Goal: Task Accomplishment & Management: Use online tool/utility

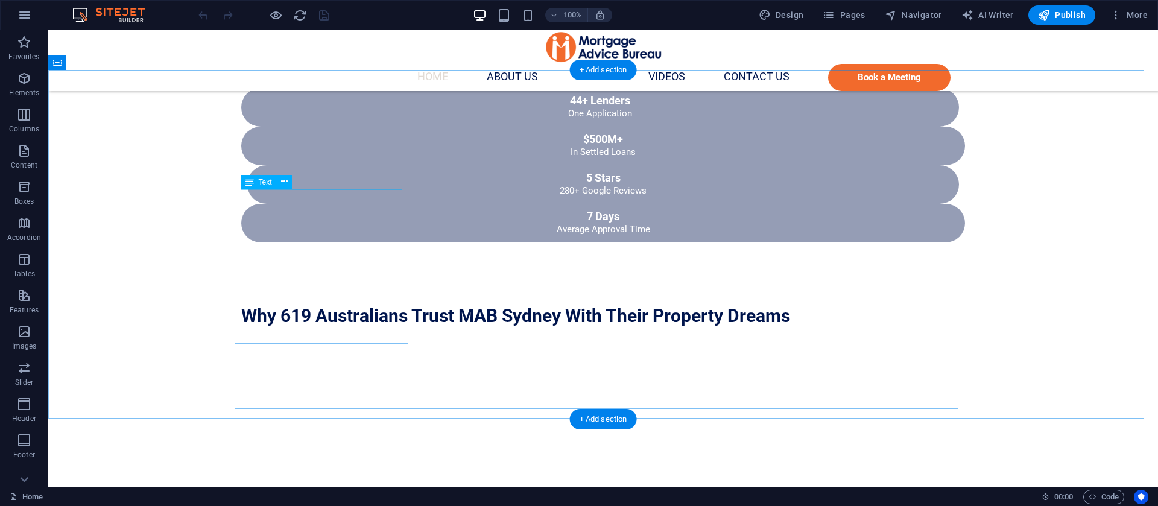
scroll to position [1086, 0]
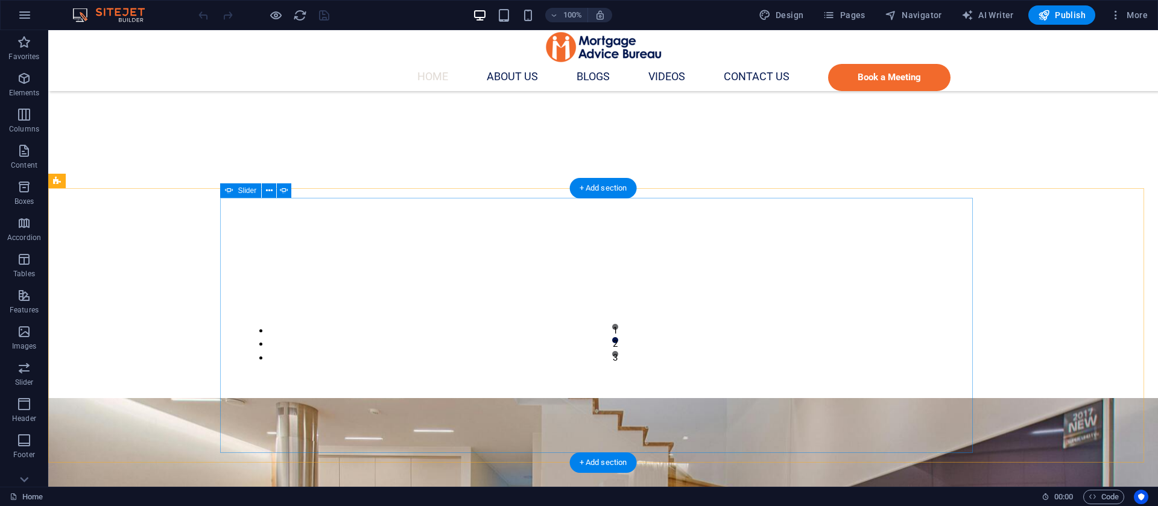
click at [269, 191] on icon at bounding box center [269, 191] width 7 height 13
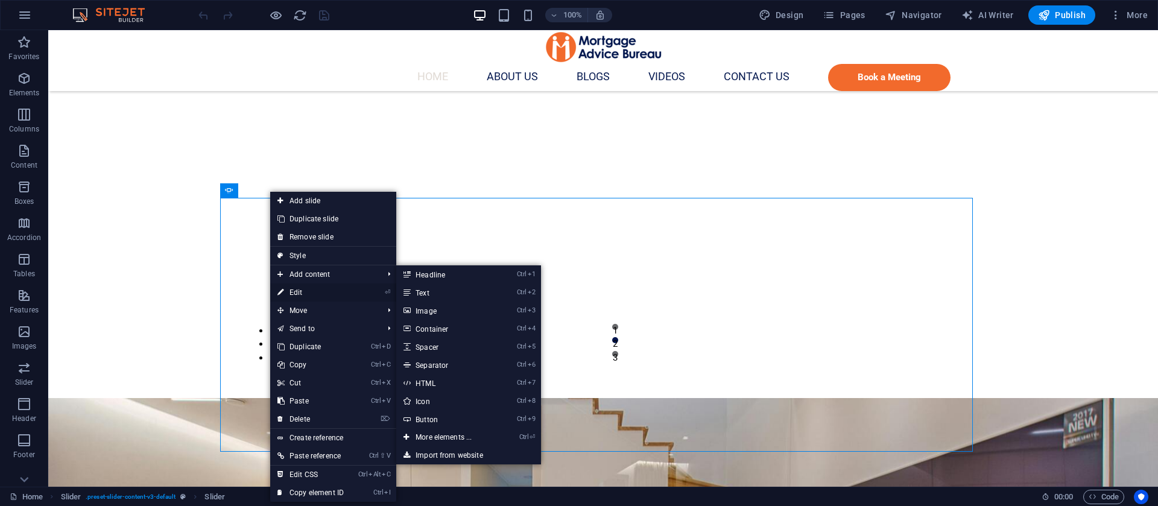
click at [300, 289] on link "⏎ Edit" at bounding box center [310, 293] width 81 height 18
select select "ms"
select select "s"
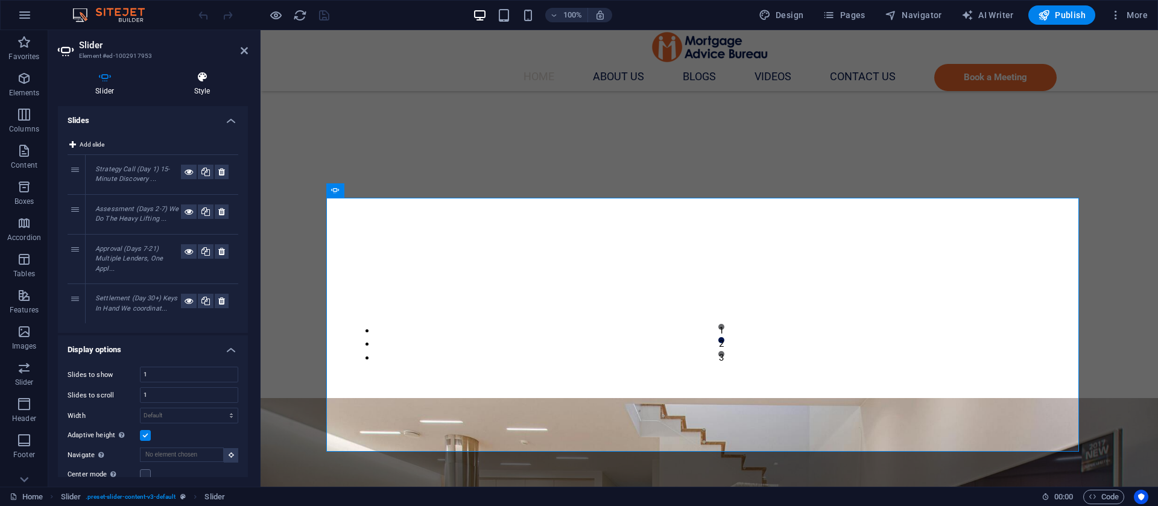
click at [208, 81] on icon at bounding box center [202, 77] width 91 height 12
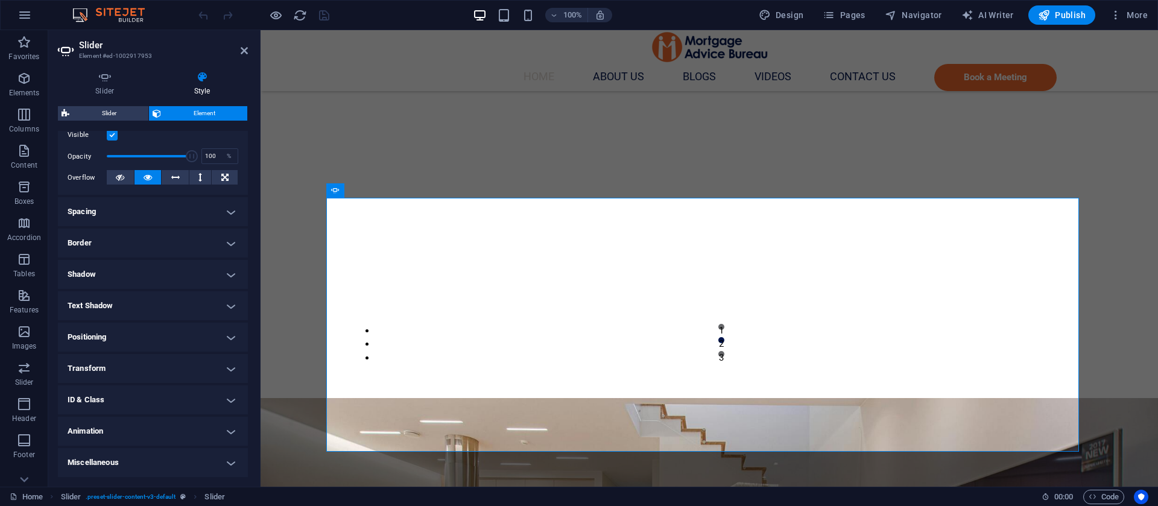
scroll to position [0, 0]
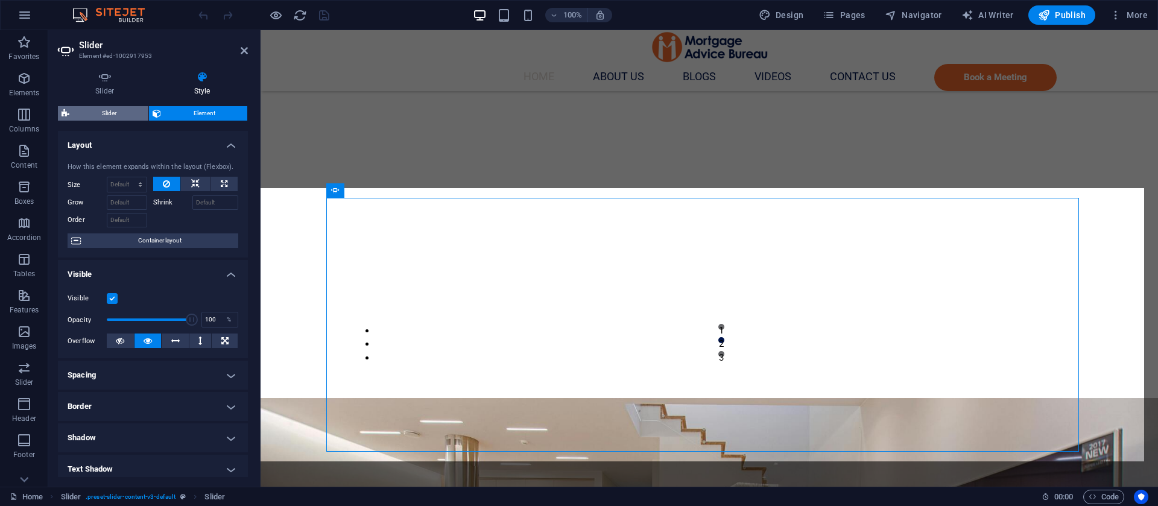
click at [95, 107] on span "Slider" at bounding box center [109, 113] width 72 height 14
select select "rem"
select select "px"
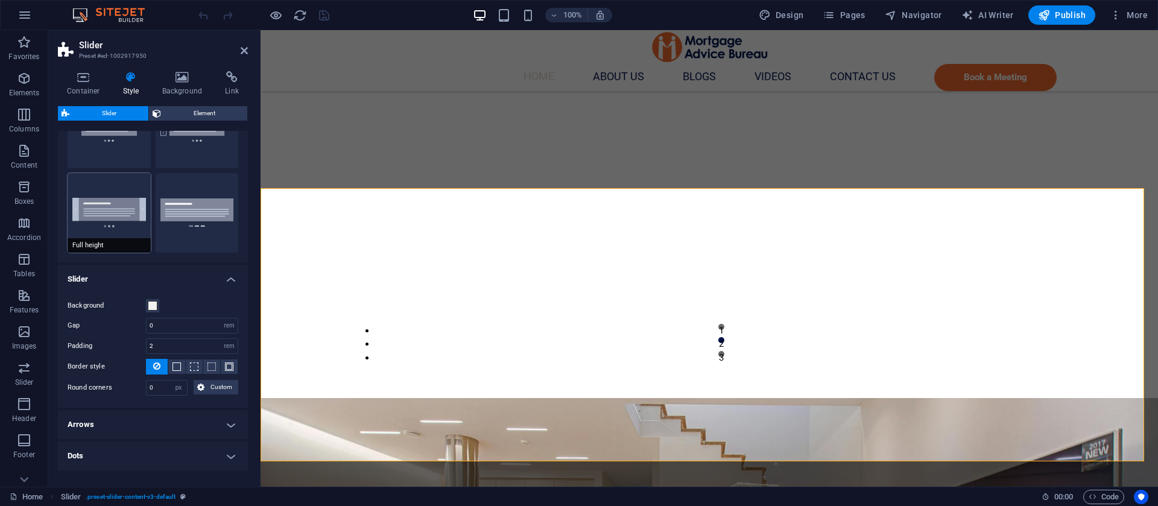
scroll to position [115, 0]
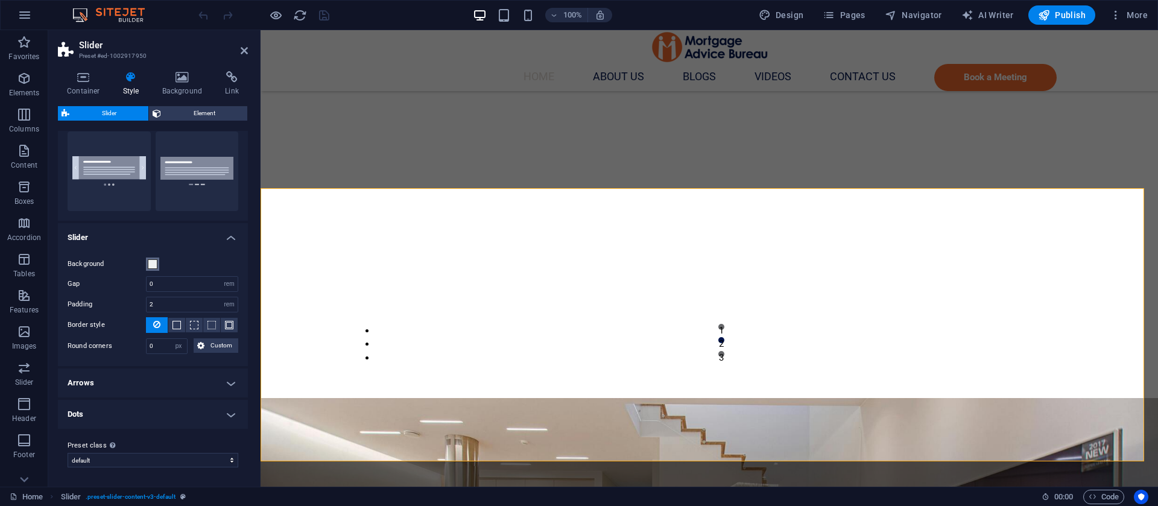
click at [150, 264] on span at bounding box center [153, 264] width 10 height 10
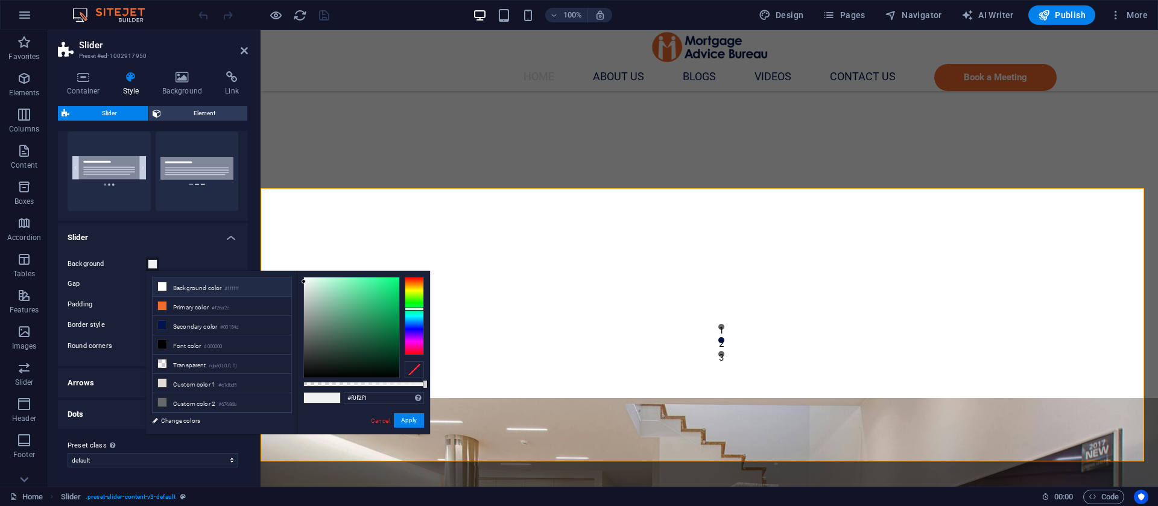
click at [177, 286] on li "Background color #ffffff" at bounding box center [222, 287] width 139 height 19
type input "#ffffff"
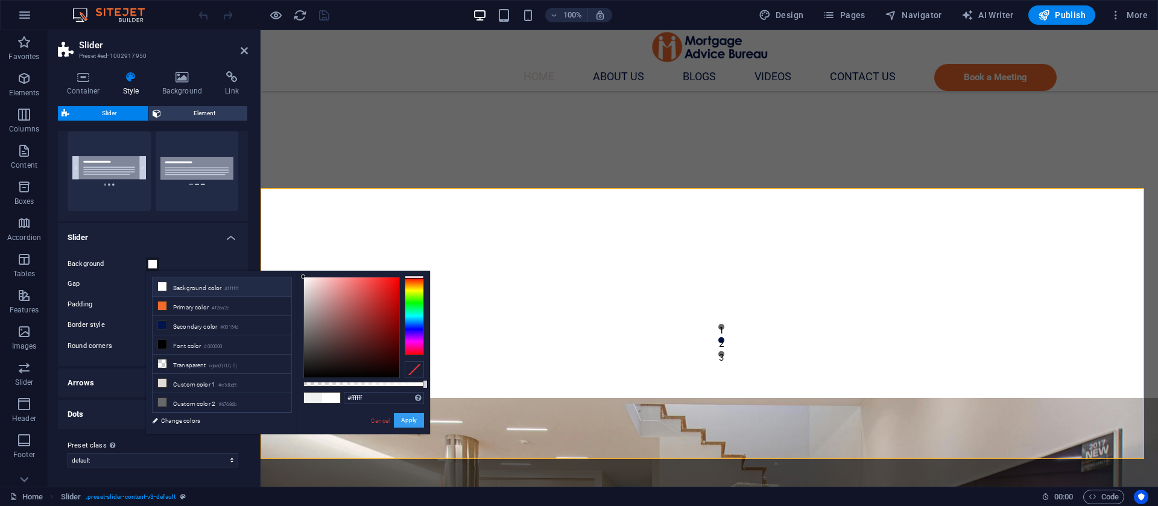
click at [407, 422] on button "Apply" at bounding box center [409, 420] width 30 height 14
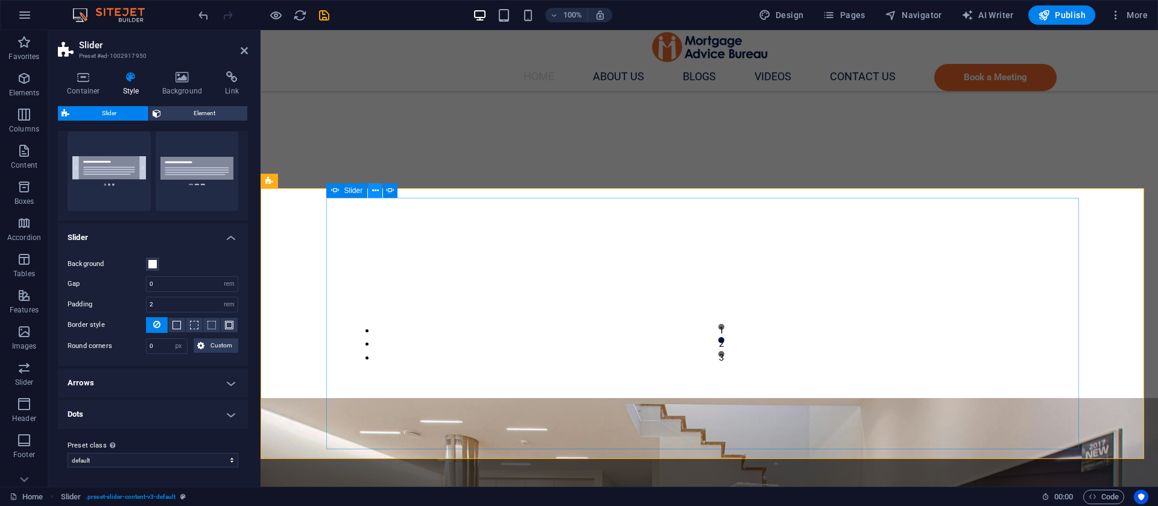
click at [378, 189] on icon at bounding box center [375, 191] width 7 height 13
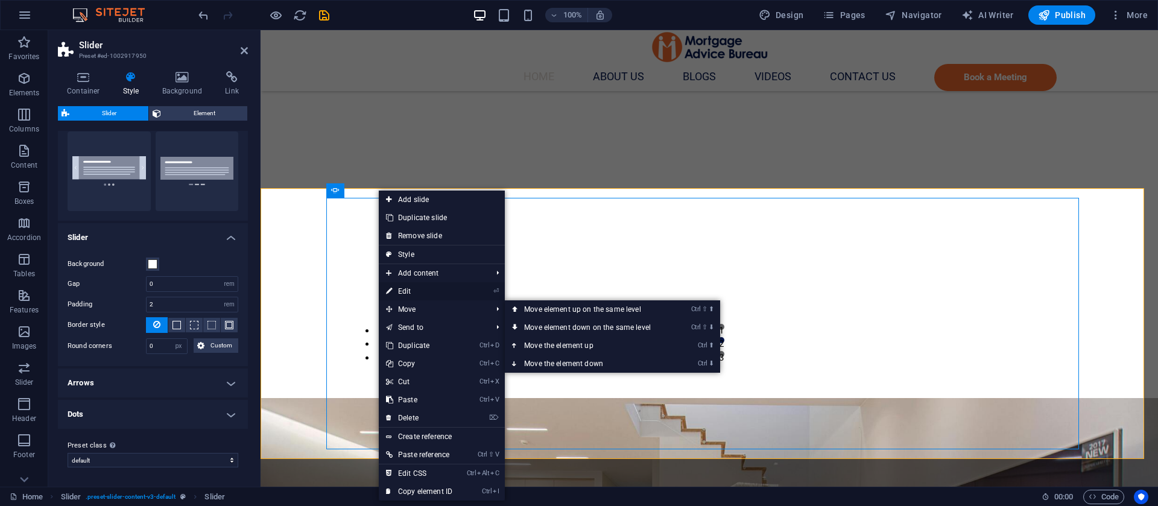
click at [414, 293] on link "⏎ Edit" at bounding box center [419, 291] width 81 height 18
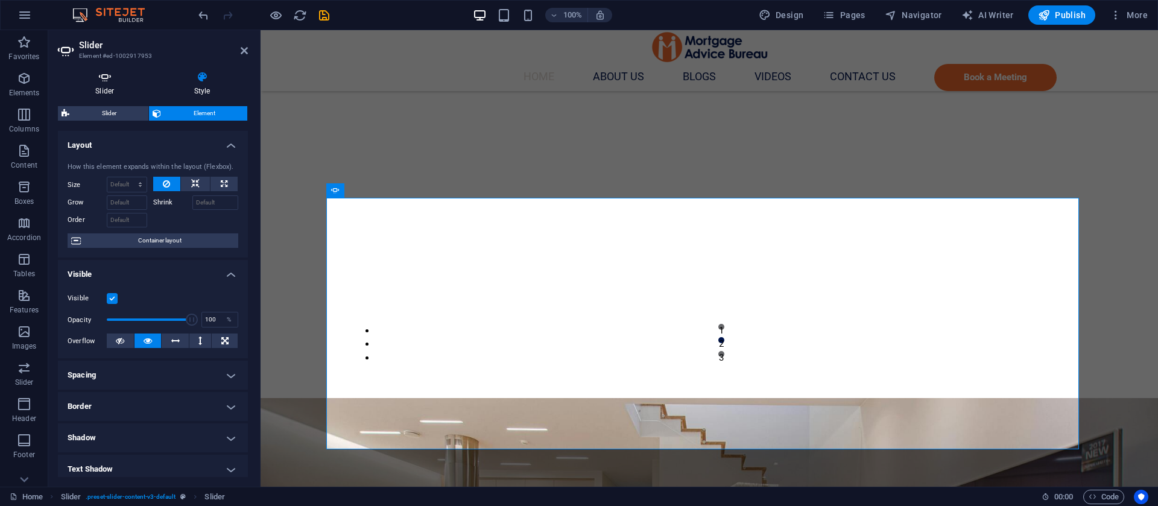
click at [115, 81] on icon at bounding box center [105, 77] width 94 height 12
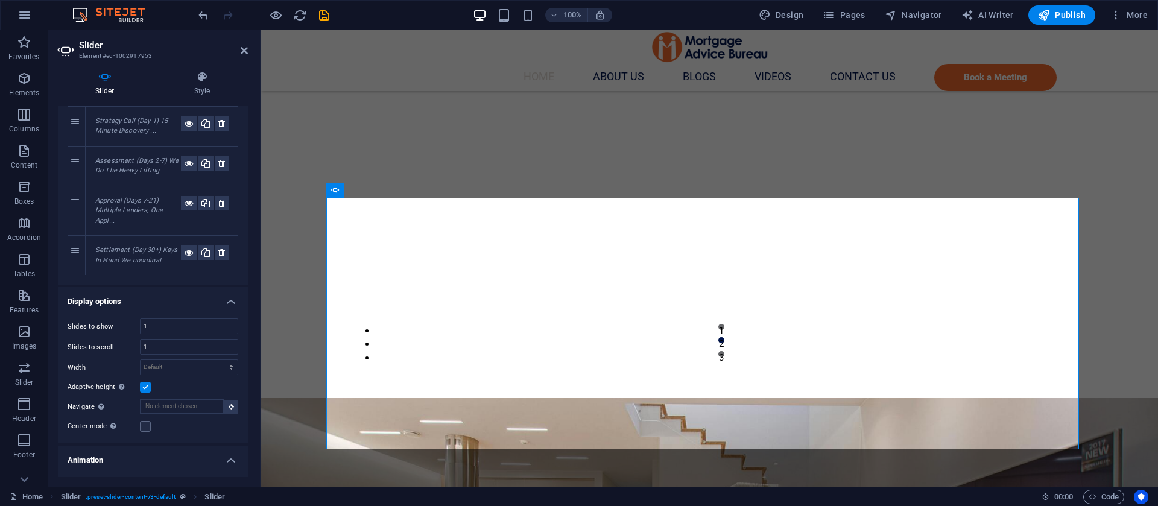
scroll to position [0, 0]
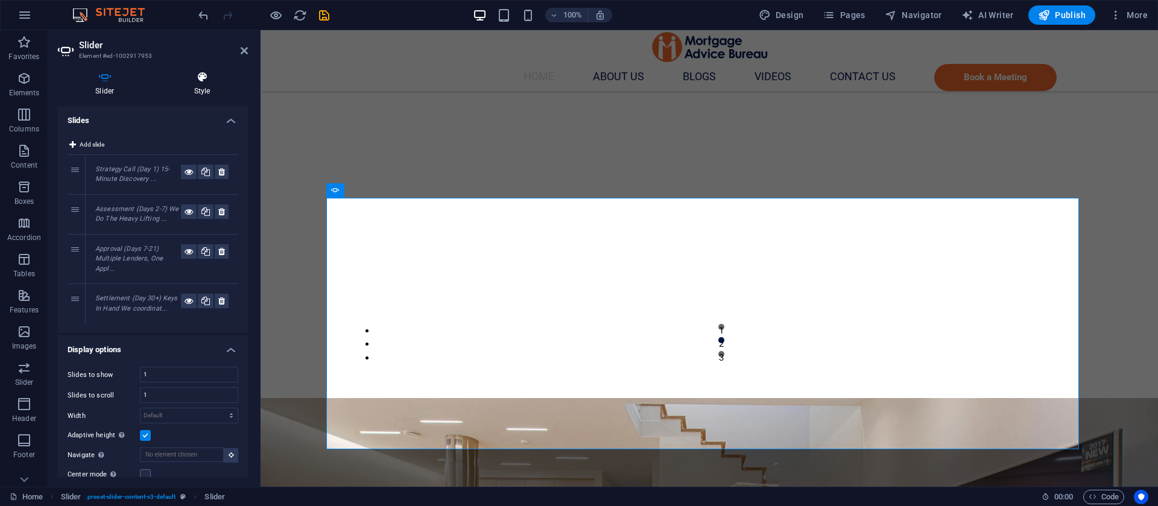
click at [202, 86] on h4 "Style" at bounding box center [202, 83] width 91 height 25
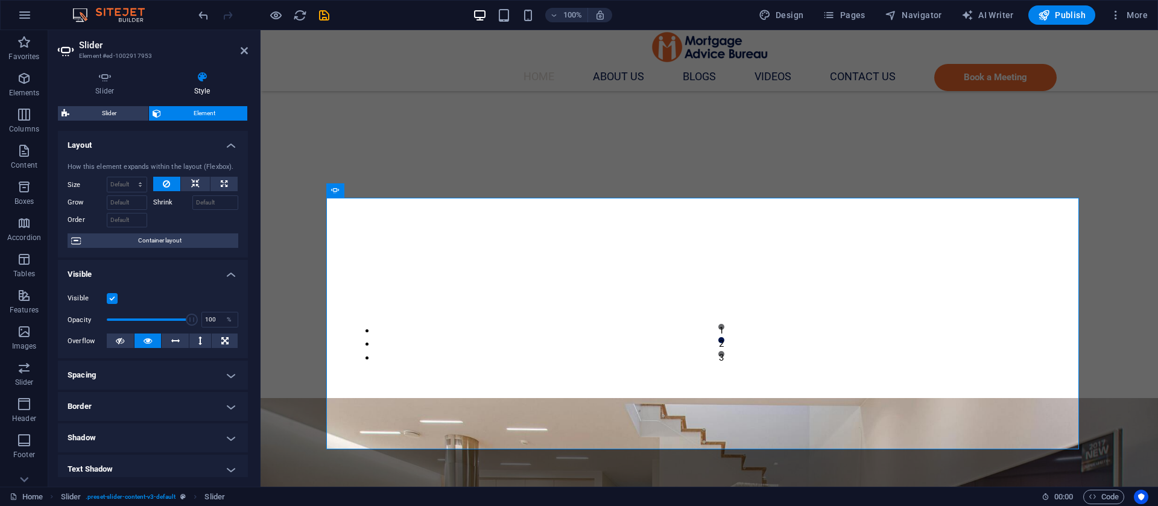
click at [202, 86] on h4 "Style" at bounding box center [202, 83] width 91 height 25
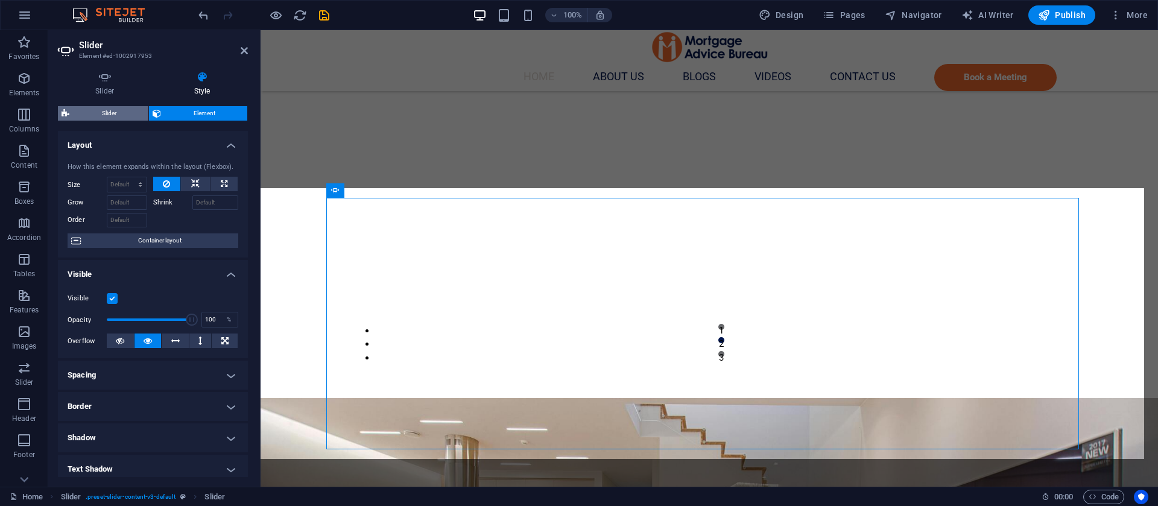
click at [101, 117] on span "Slider" at bounding box center [109, 113] width 72 height 14
select select "rem"
select select "px"
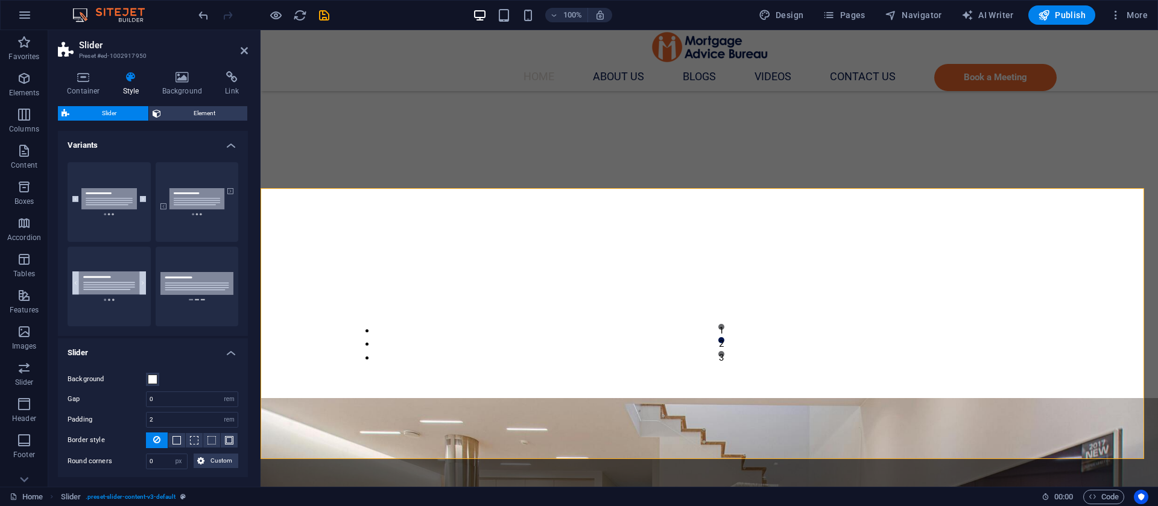
click at [248, 50] on aside "Slider Preset #ed-1002917950 Container Style Background Link Size Height Defaul…" at bounding box center [154, 258] width 212 height 457
click at [241, 53] on icon at bounding box center [244, 51] width 7 height 10
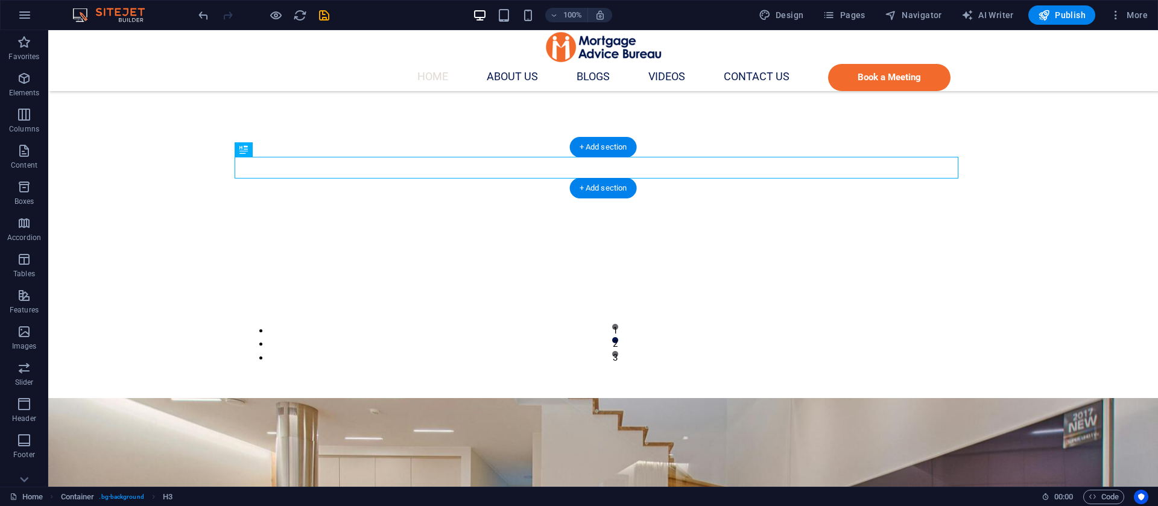
drag, startPoint x: 322, startPoint y: 165, endPoint x: 306, endPoint y: 183, distance: 24.0
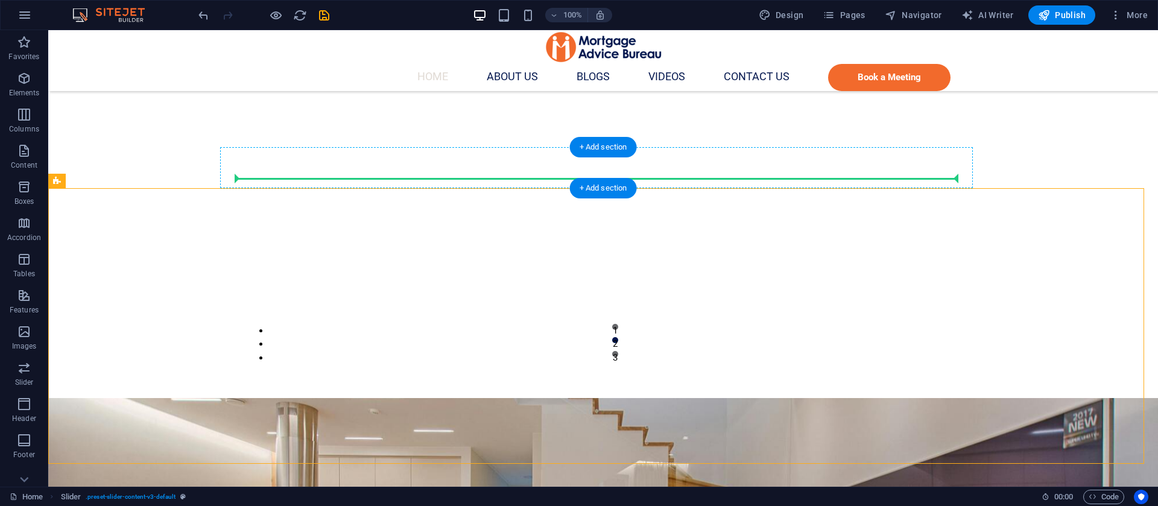
drag, startPoint x: 109, startPoint y: 212, endPoint x: 323, endPoint y: 177, distance: 216.3
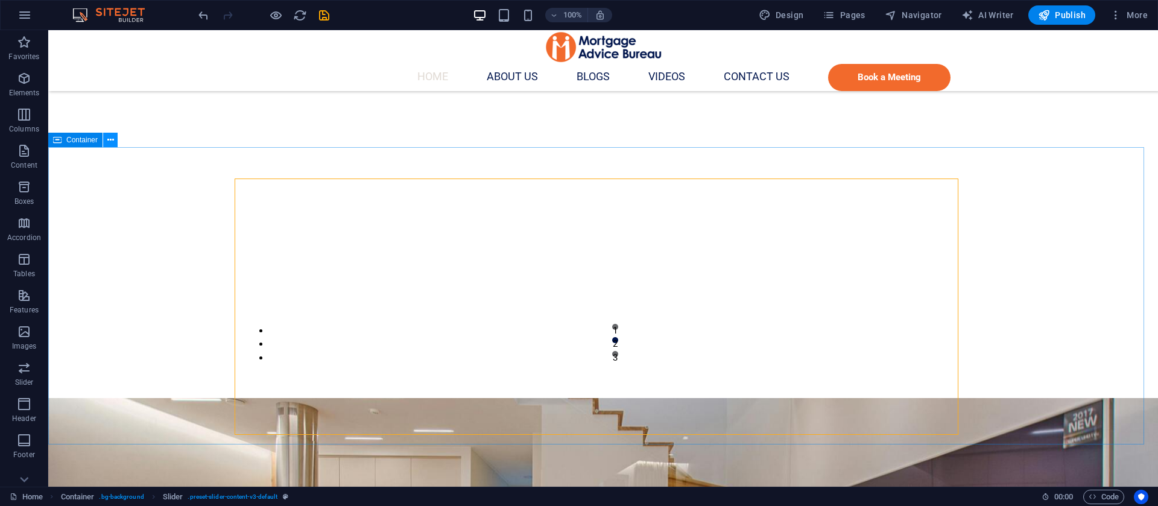
click at [110, 141] on icon at bounding box center [110, 140] width 7 height 13
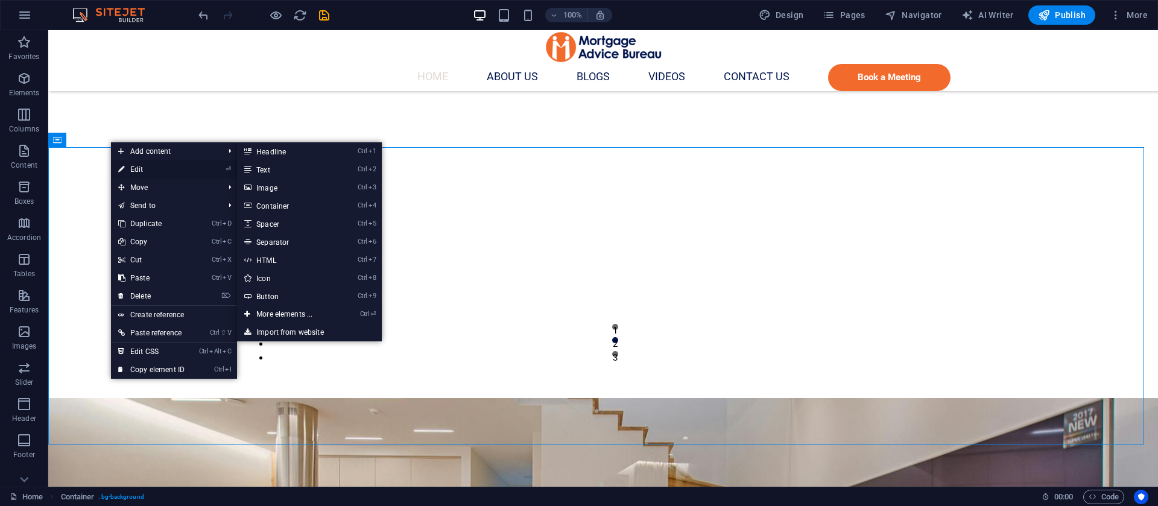
click at [141, 167] on link "⏎ Edit" at bounding box center [151, 169] width 81 height 18
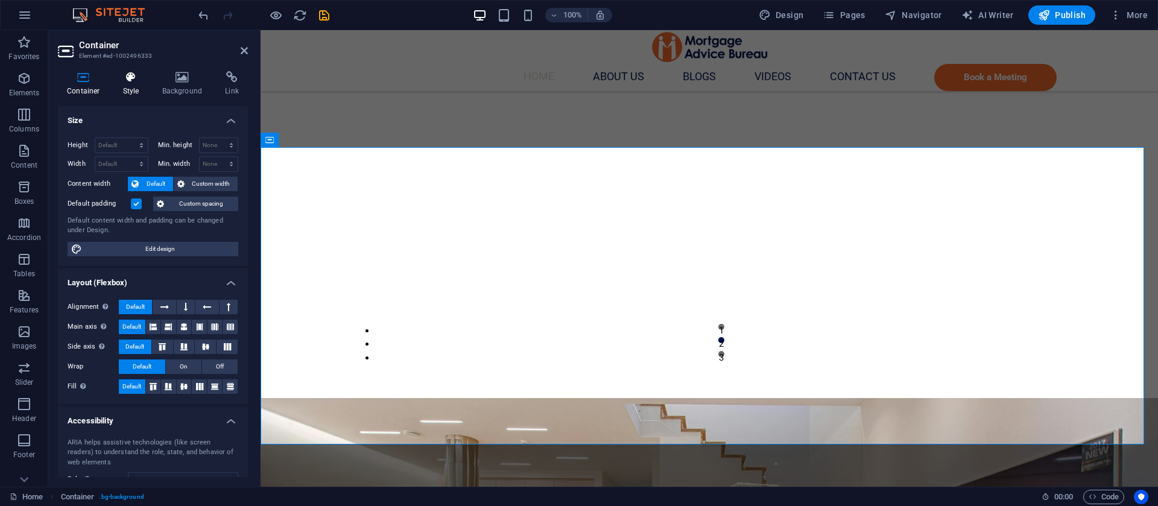
click at [133, 86] on h4 "Style" at bounding box center [133, 83] width 39 height 25
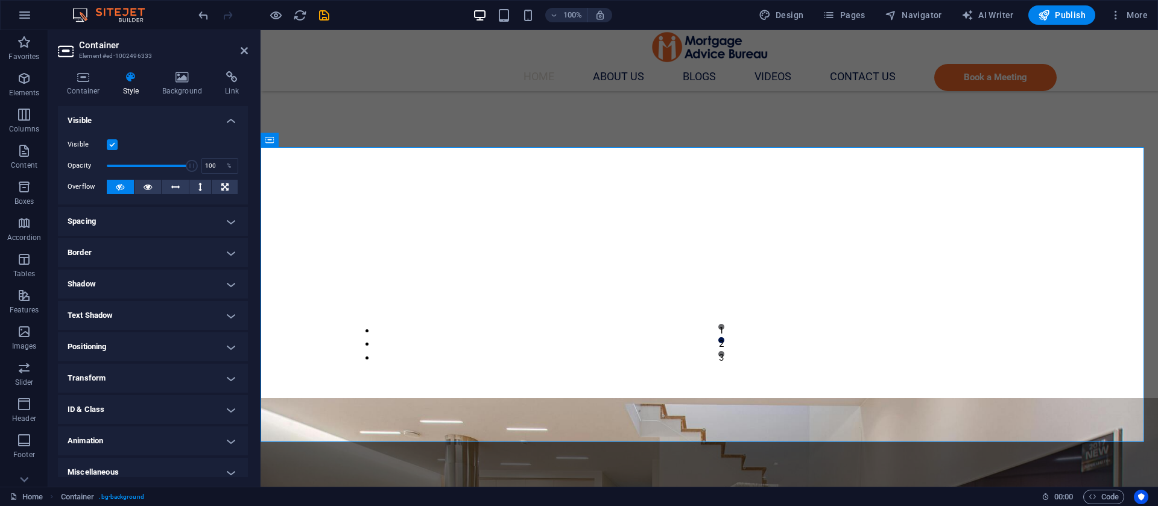
click at [158, 217] on h4 "Spacing" at bounding box center [153, 221] width 190 height 29
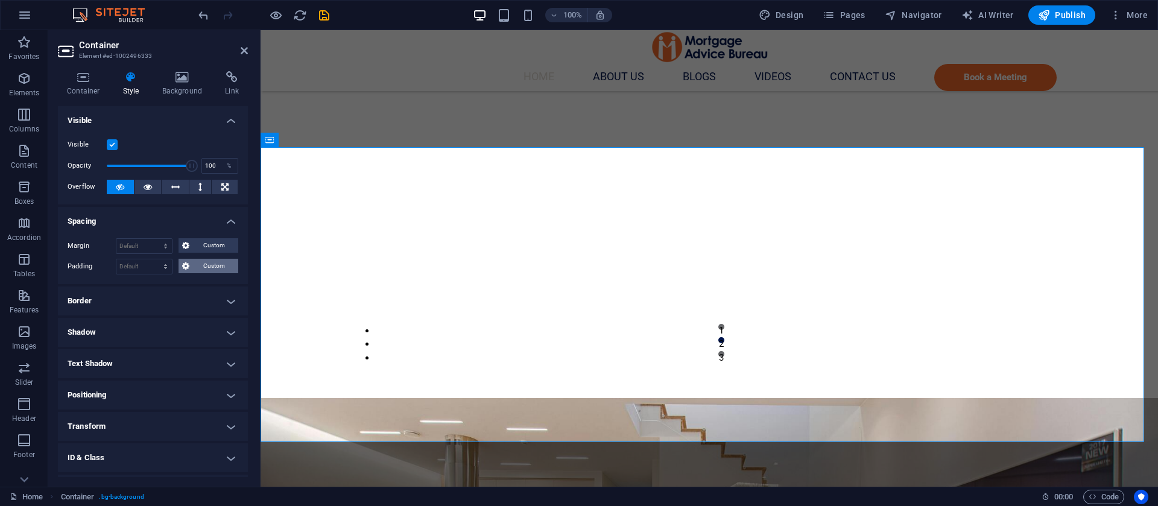
click at [202, 263] on span "Custom" at bounding box center [214, 266] width 42 height 14
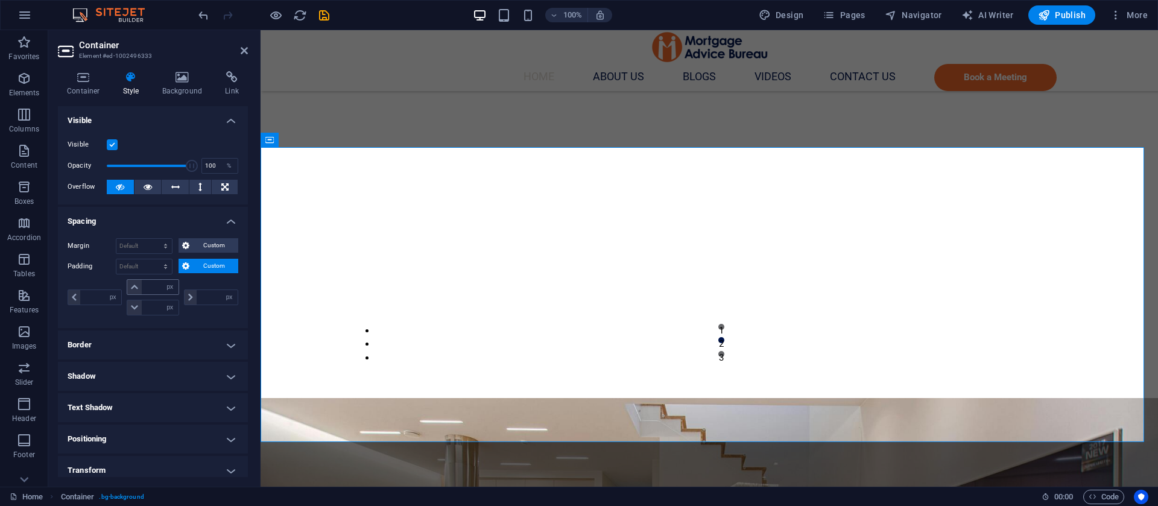
click at [157, 294] on div "px rem % vh vw" at bounding box center [153, 287] width 52 height 16
click at [163, 287] on select "px rem % vh vw" at bounding box center [170, 287] width 17 height 14
click at [155, 281] on input "number" at bounding box center [160, 287] width 36 height 14
type input "20"
type input "0"
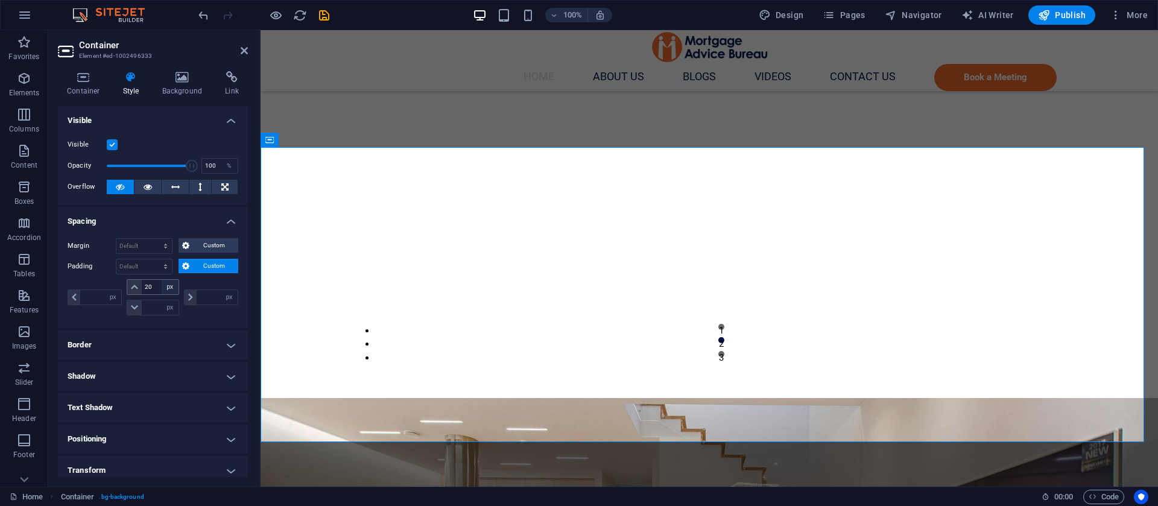
type input "0"
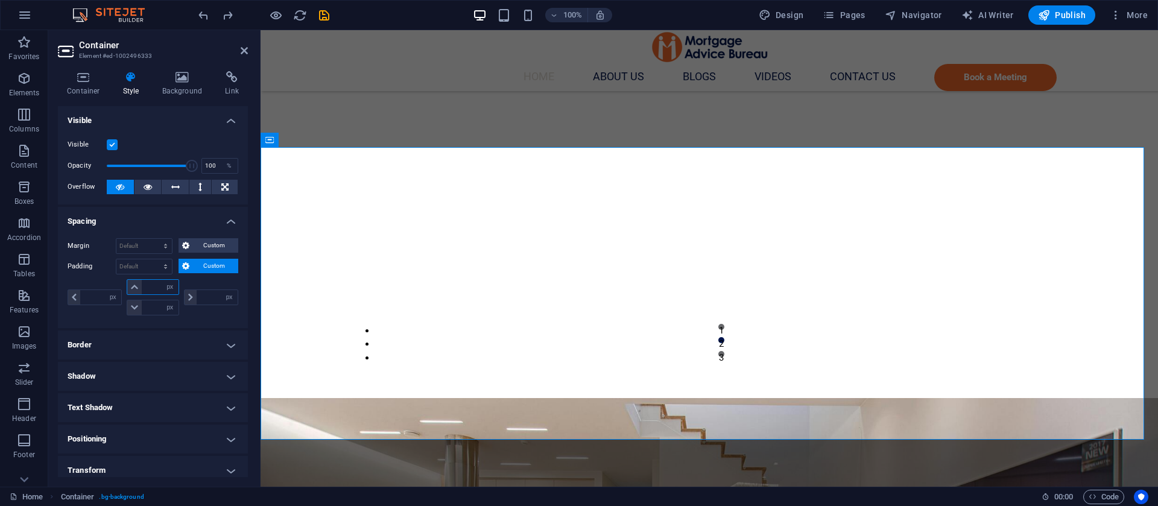
click at [147, 287] on input "number" at bounding box center [160, 287] width 36 height 14
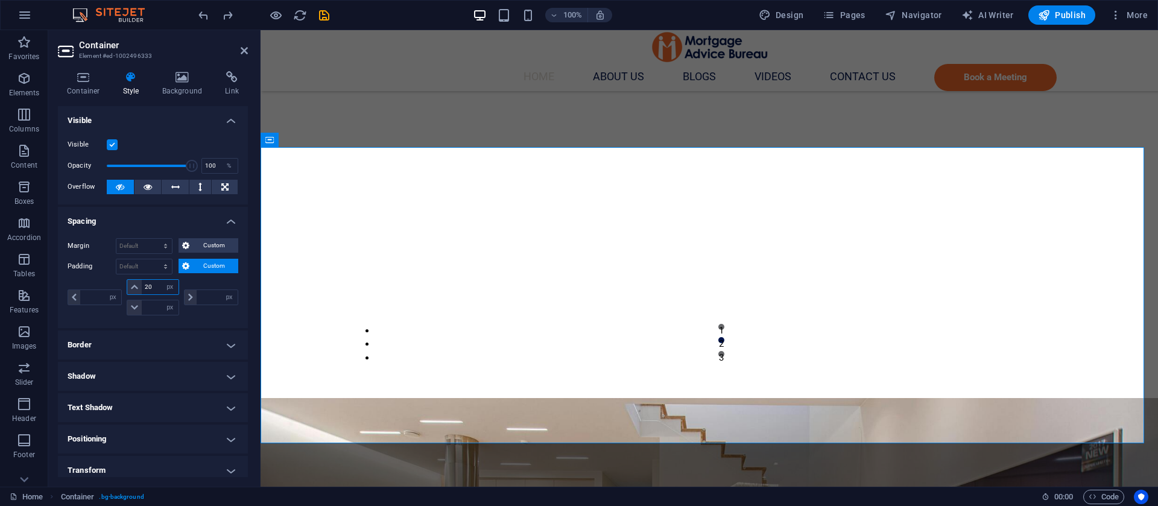
type input "20"
type input "0"
click at [206, 246] on span "Custom" at bounding box center [214, 245] width 42 height 14
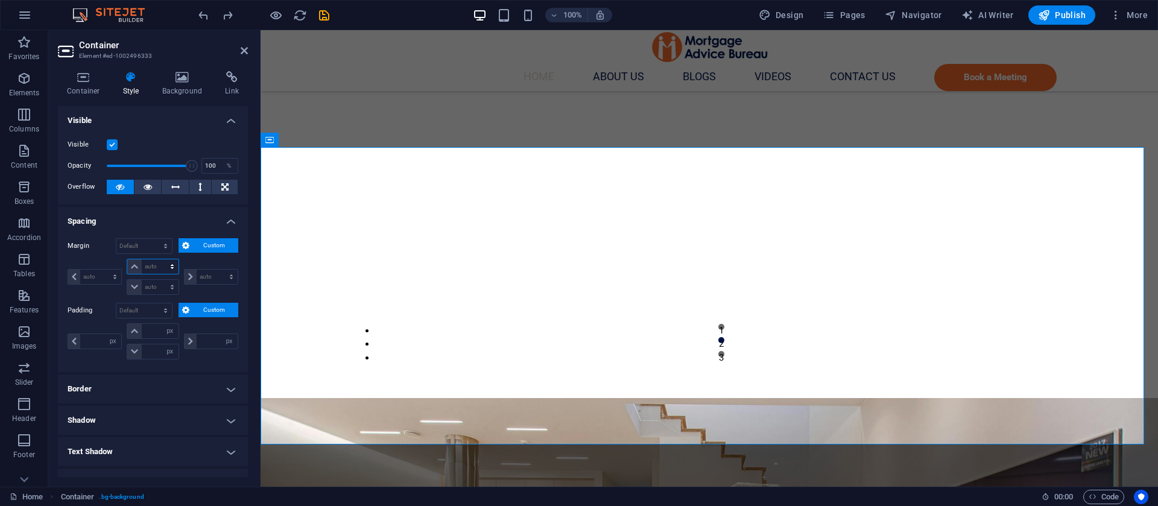
click at [157, 264] on select "auto px % rem vw vh" at bounding box center [152, 266] width 51 height 14
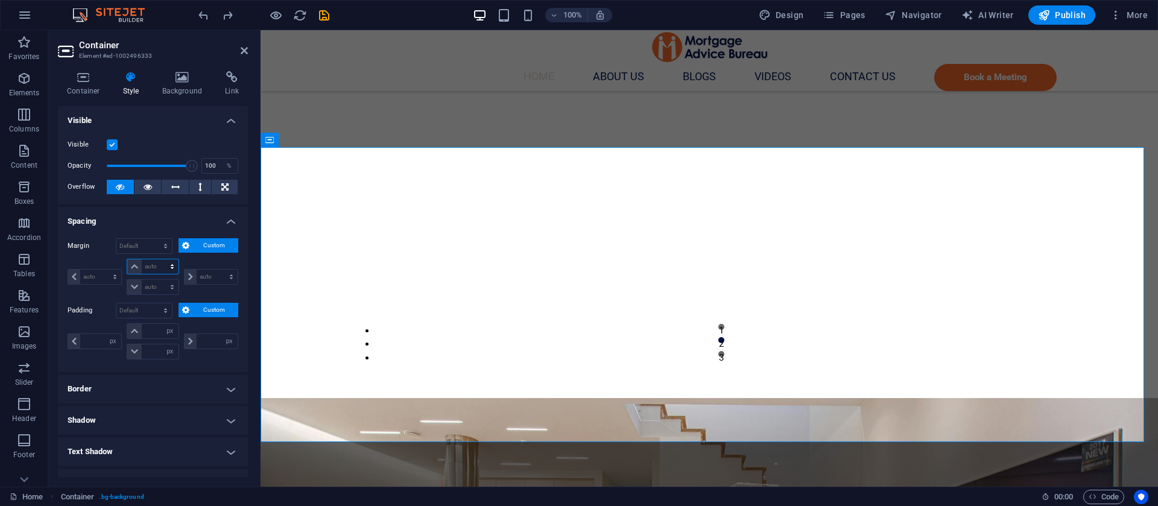
select select "px"
click at [160, 259] on select "auto px % rem vw vh" at bounding box center [152, 266] width 51 height 14
type input "0"
select select "px"
type input "0"
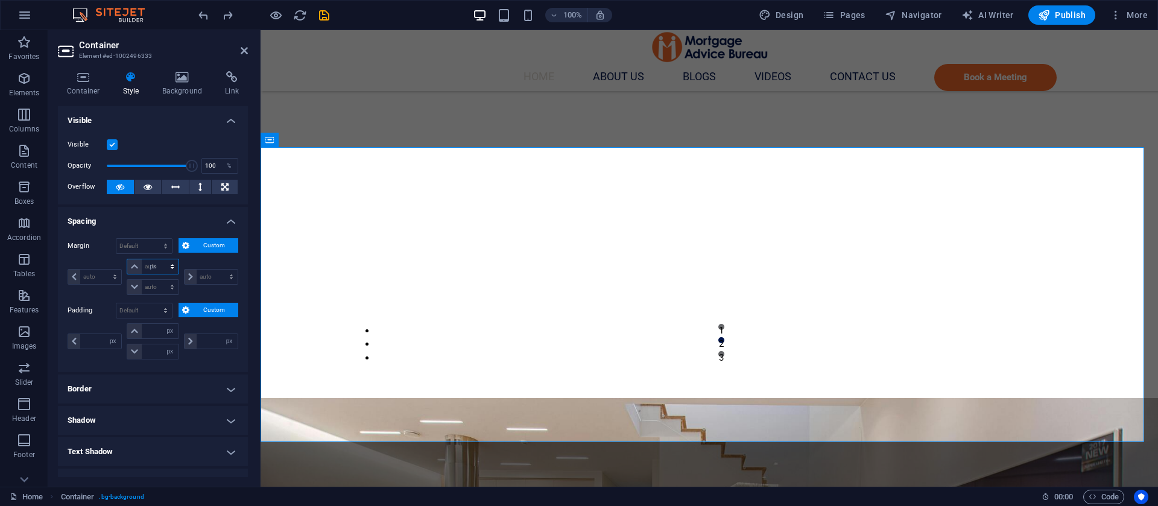
select select "px"
type input "0"
select select "px"
type input "0"
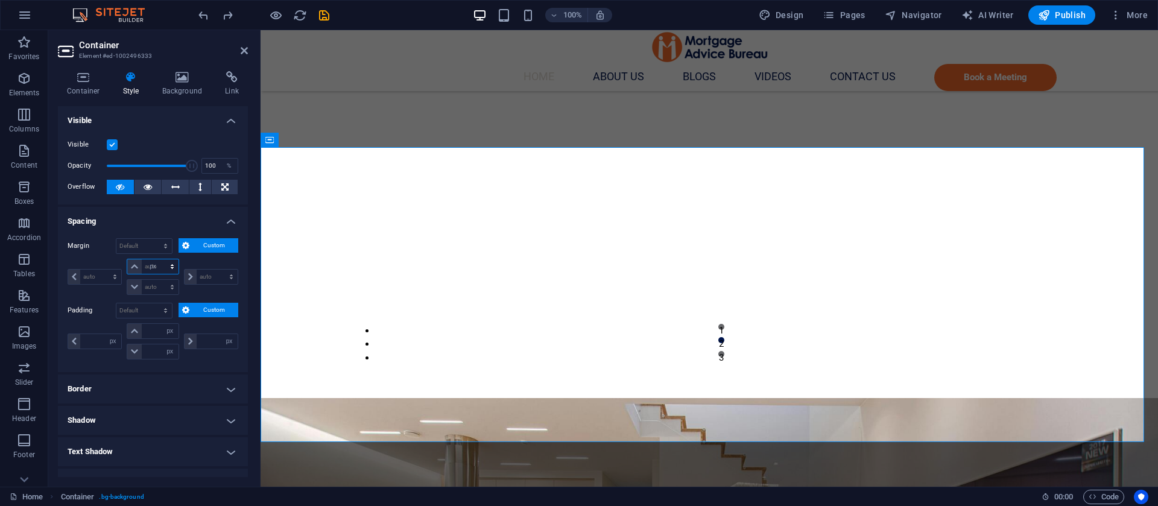
select select "px"
type input "20"
select select "DISABLED_OPTION_VALUE"
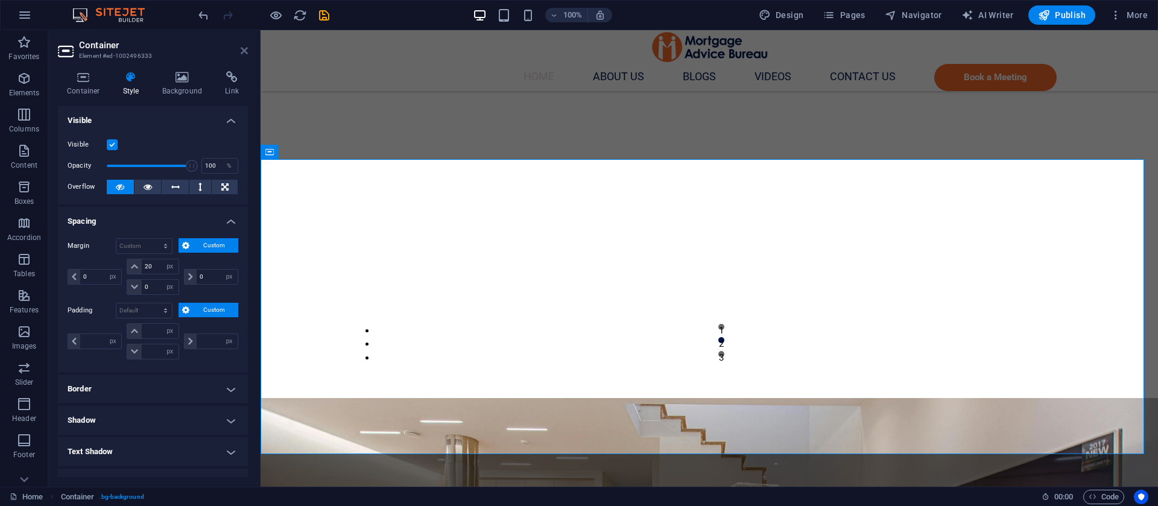
click at [244, 49] on icon at bounding box center [244, 51] width 7 height 10
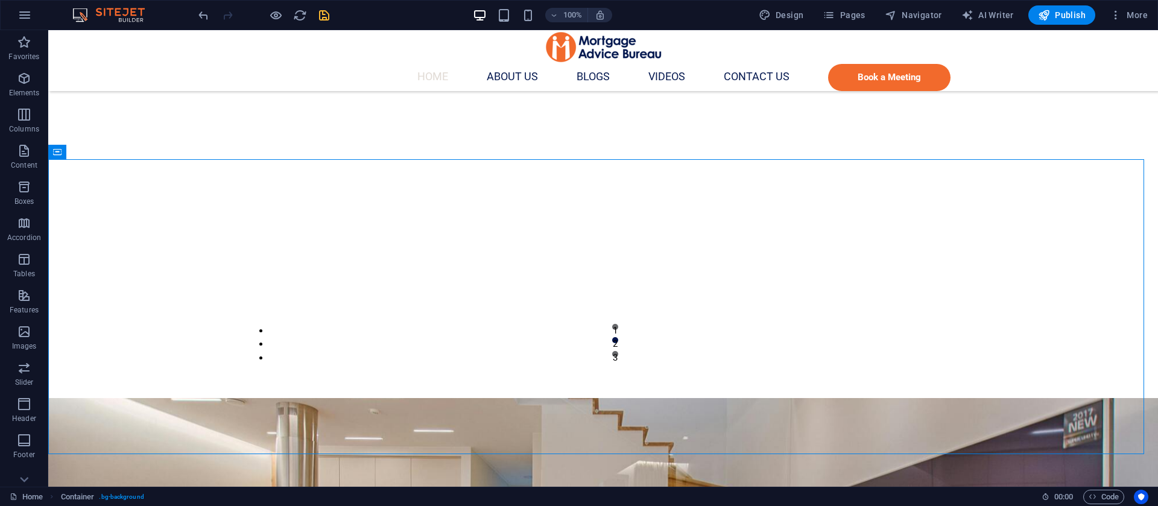
click at [324, 21] on icon "save" at bounding box center [324, 15] width 14 height 14
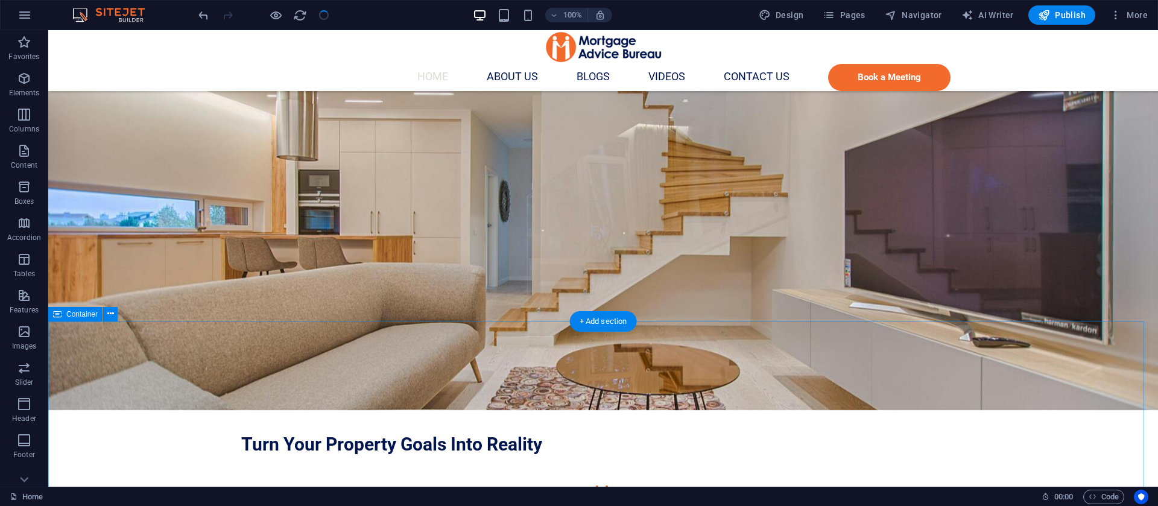
scroll to position [1448, 0]
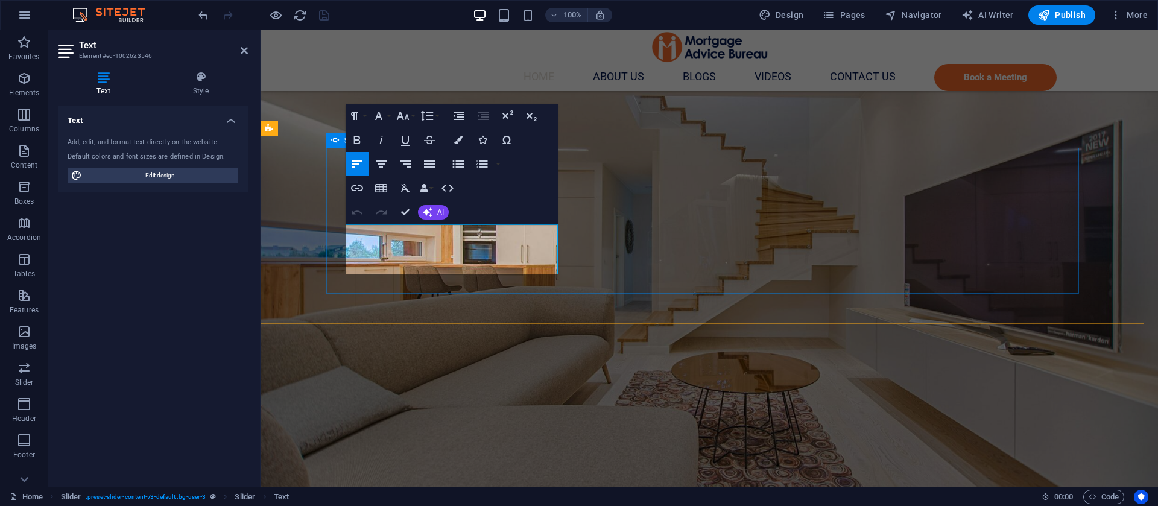
click at [383, 113] on icon "button" at bounding box center [379, 116] width 14 height 14
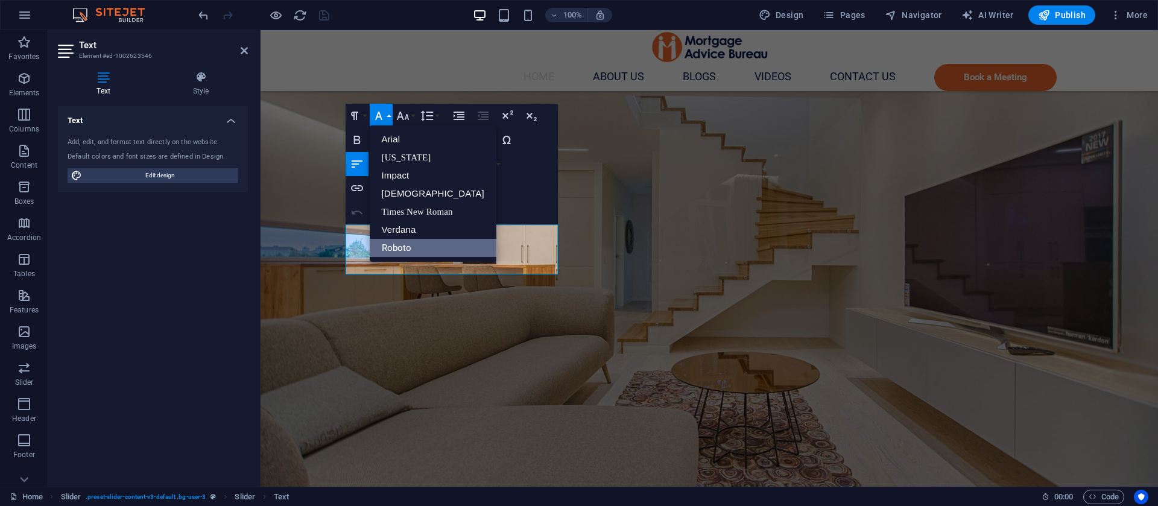
scroll to position [0, 0]
drag, startPoint x: 402, startPoint y: 243, endPoint x: 149, endPoint y: 195, distance: 257.4
click at [402, 244] on link "Roboto" at bounding box center [433, 248] width 127 height 18
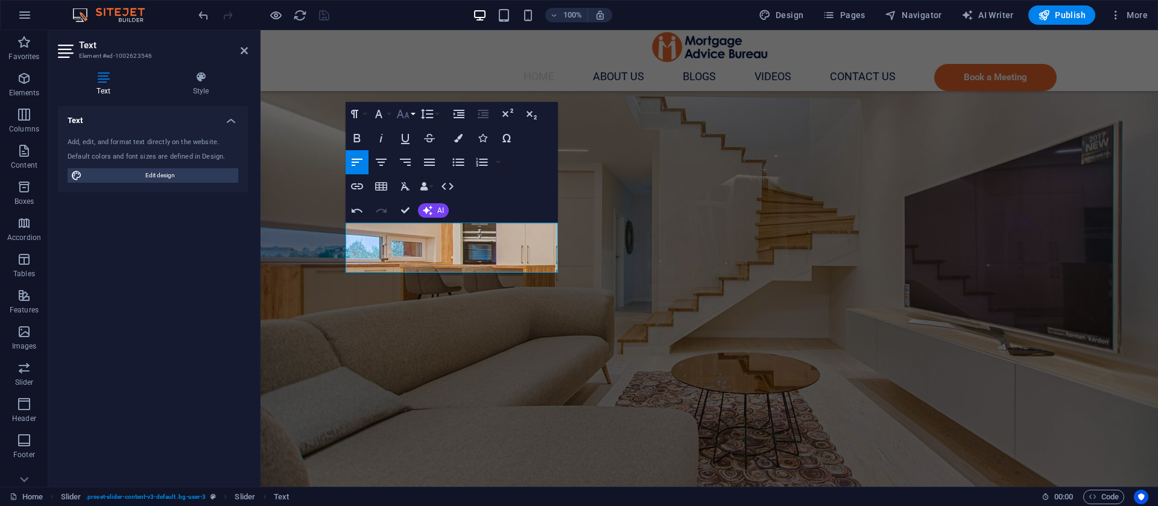
click at [411, 115] on button "Font Size" at bounding box center [405, 114] width 23 height 24
click at [413, 220] on link "14" at bounding box center [415, 228] width 43 height 18
click at [403, 111] on icon "button" at bounding box center [403, 114] width 14 height 14
click at [416, 247] on link "18" at bounding box center [415, 246] width 43 height 18
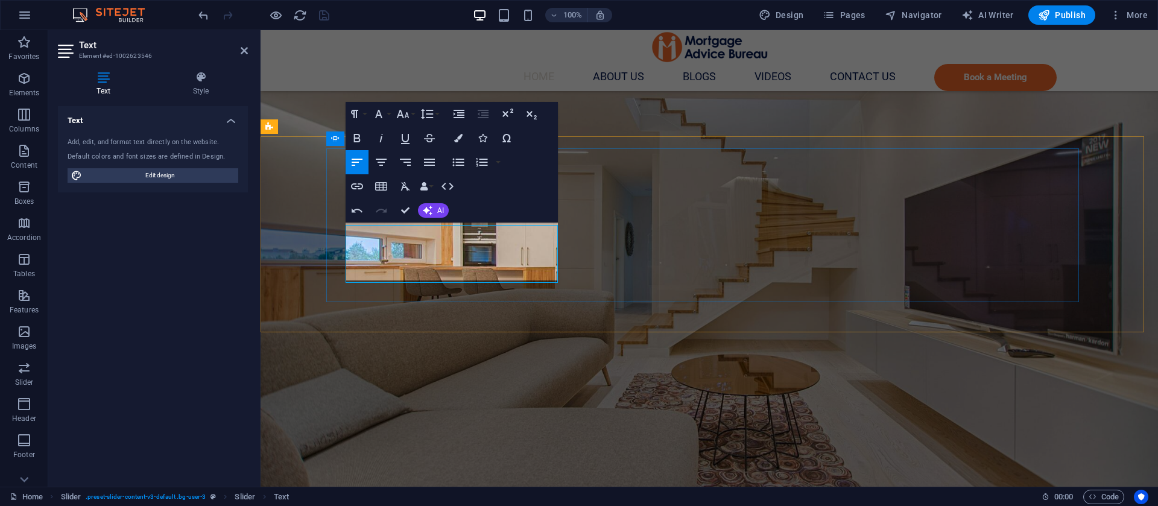
scroll to position [1445, 0]
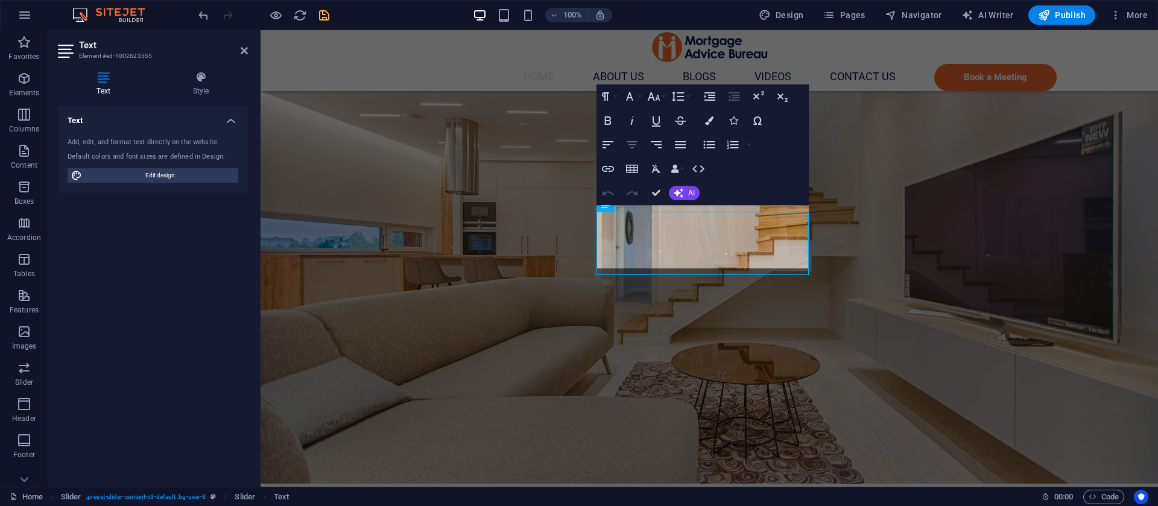
scroll to position [1450, 0]
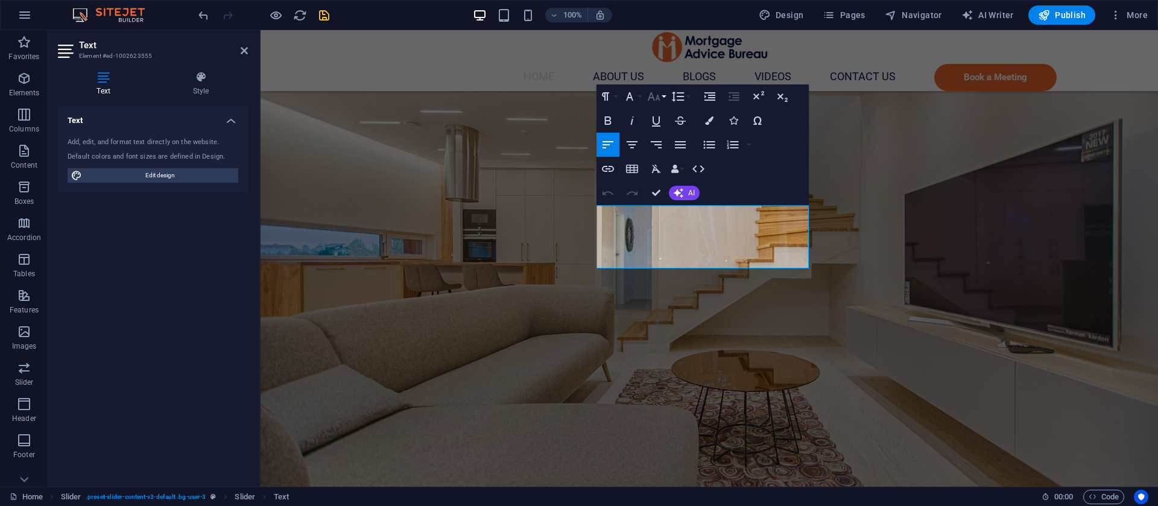
click at [651, 89] on icon "button" at bounding box center [654, 96] width 14 height 14
click at [662, 229] on link "18" at bounding box center [666, 229] width 43 height 18
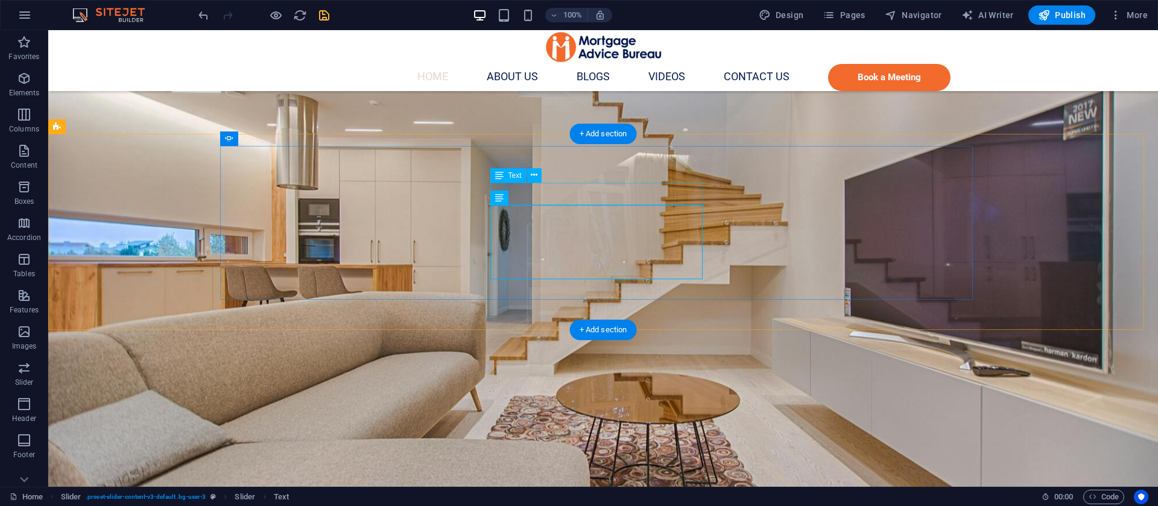
scroll to position [1447, 0]
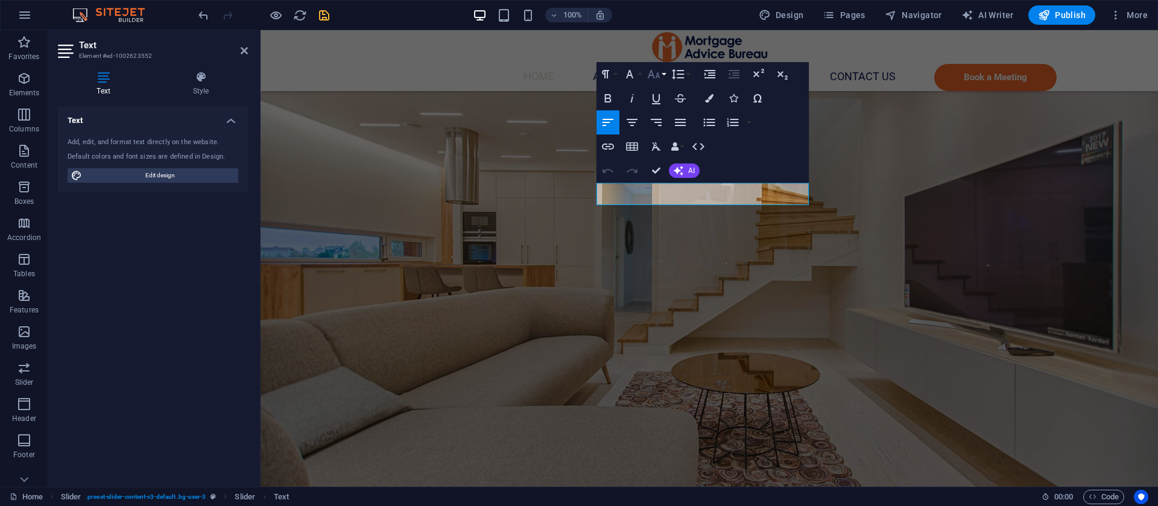
click at [653, 77] on icon "button" at bounding box center [653, 74] width 13 height 8
click at [669, 206] on link "18" at bounding box center [666, 206] width 43 height 18
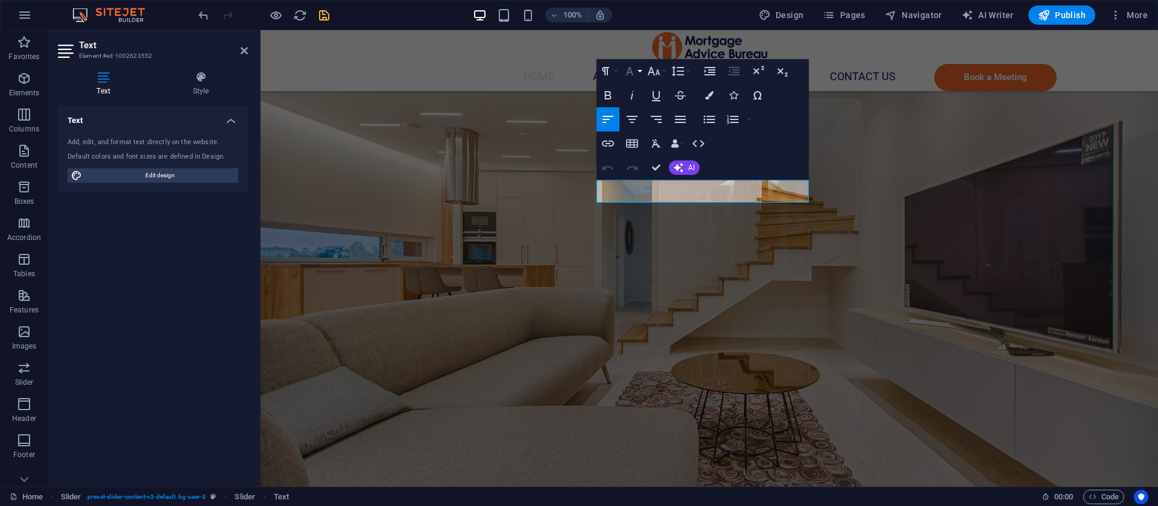
click at [629, 69] on icon "button" at bounding box center [629, 71] width 7 height 8
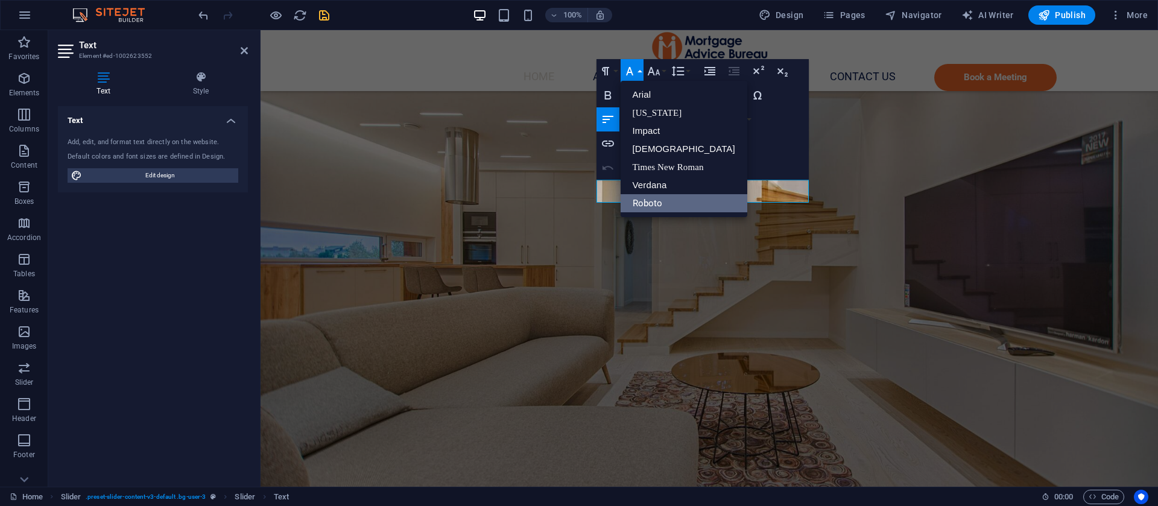
scroll to position [0, 0]
click at [653, 68] on icon "button" at bounding box center [654, 71] width 14 height 14
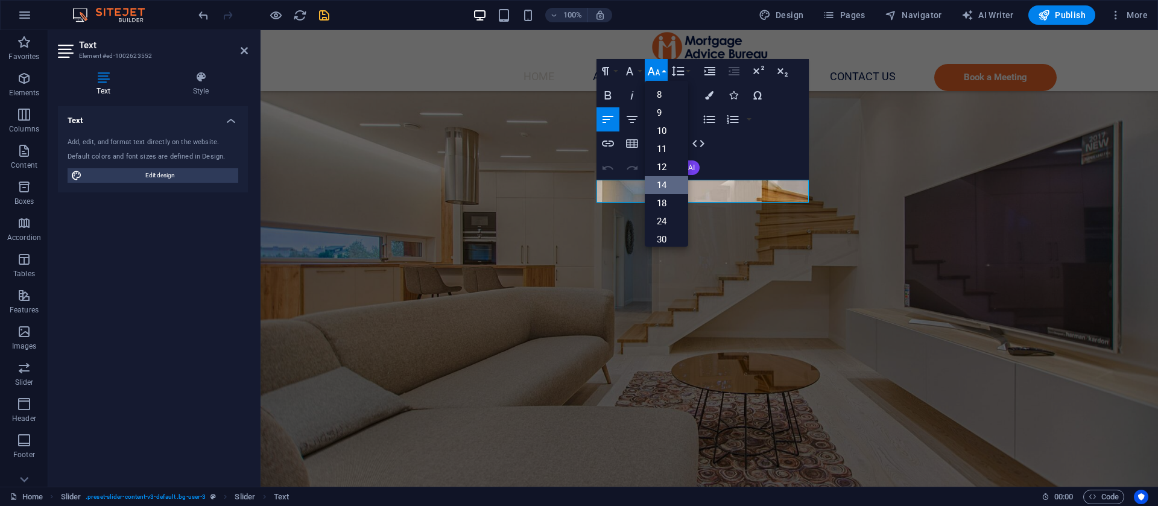
click at [664, 188] on link "14" at bounding box center [666, 185] width 43 height 18
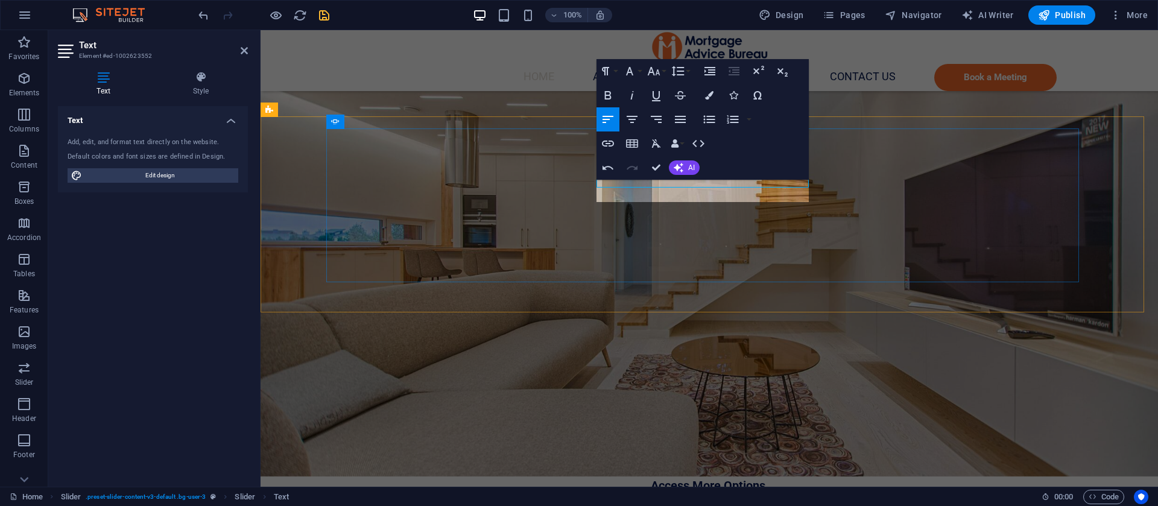
scroll to position [1465, 0]
click at [651, 76] on icon "button" at bounding box center [654, 71] width 14 height 14
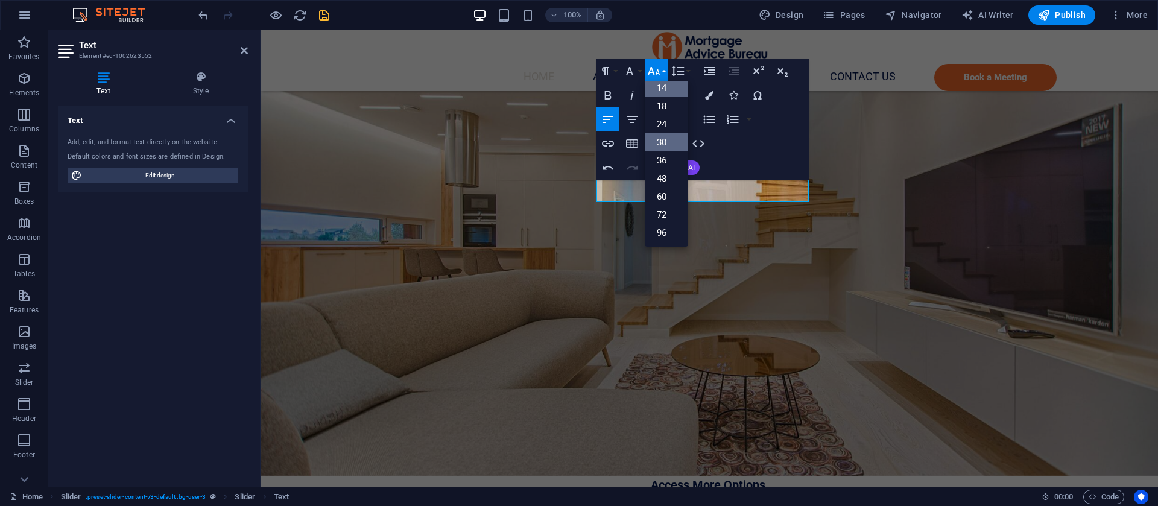
scroll to position [97, 0]
click at [665, 104] on link "18" at bounding box center [666, 106] width 43 height 18
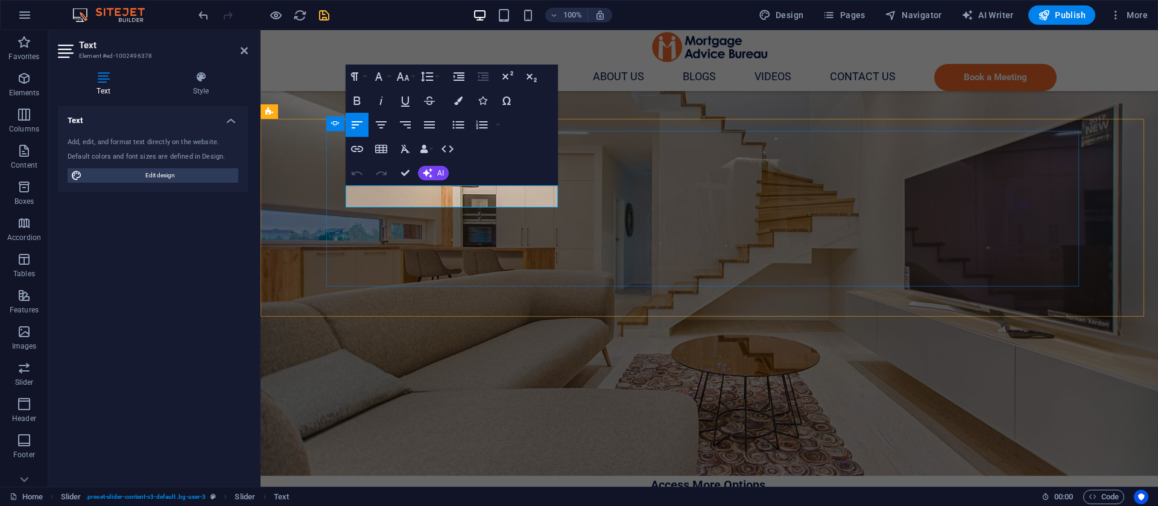
click at [402, 76] on icon "button" at bounding box center [402, 76] width 13 height 8
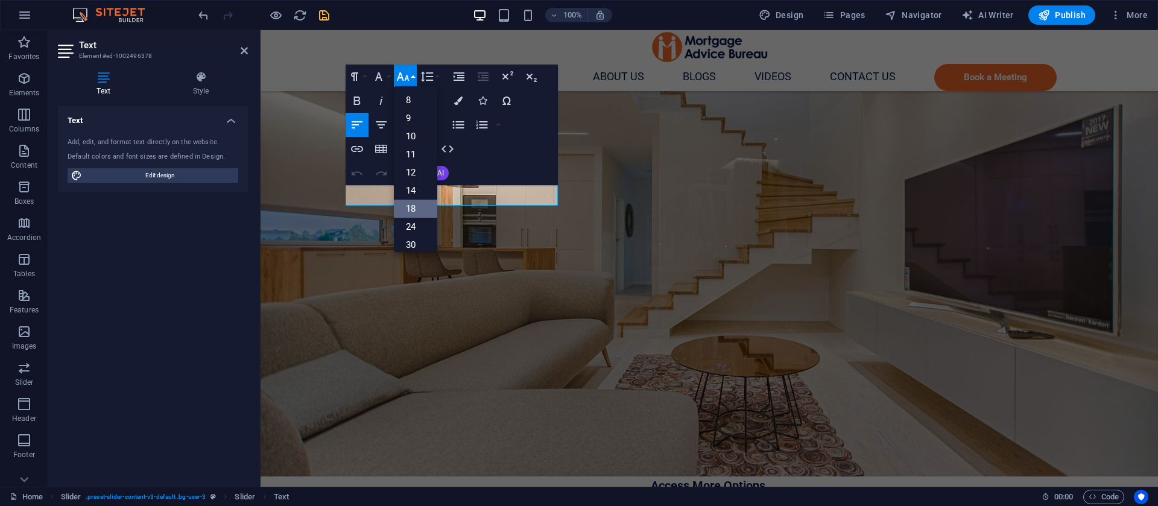
click at [415, 208] on link "18" at bounding box center [415, 209] width 43 height 18
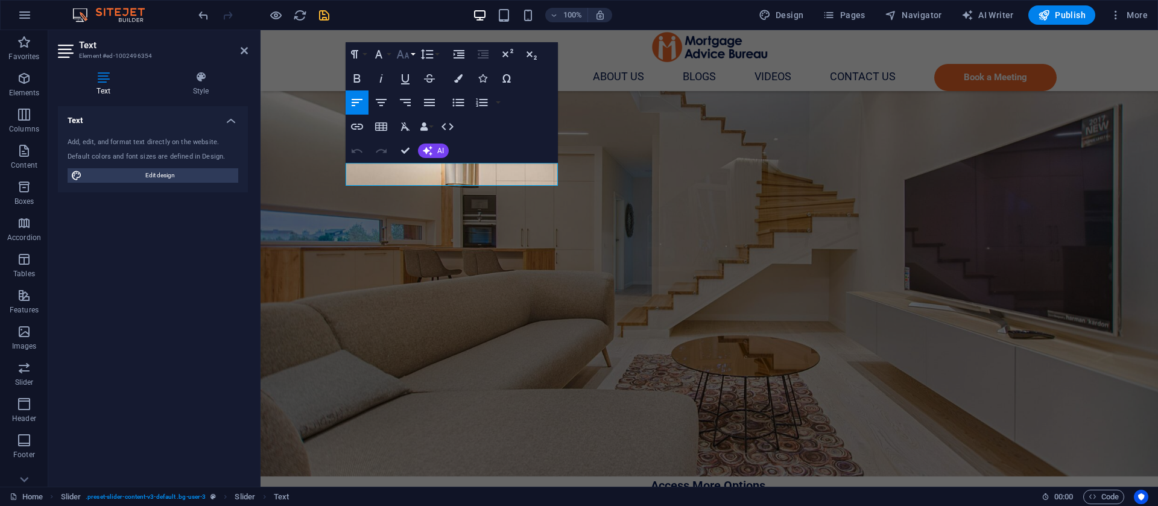
click at [404, 51] on icon "button" at bounding box center [403, 54] width 14 height 14
click at [421, 191] on link "18" at bounding box center [415, 186] width 43 height 18
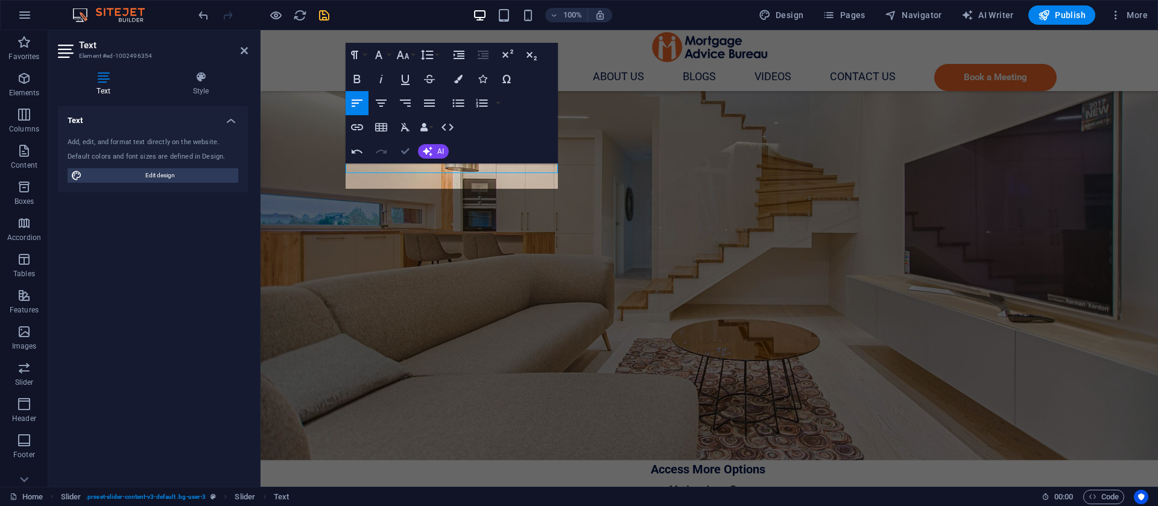
scroll to position [1481, 0]
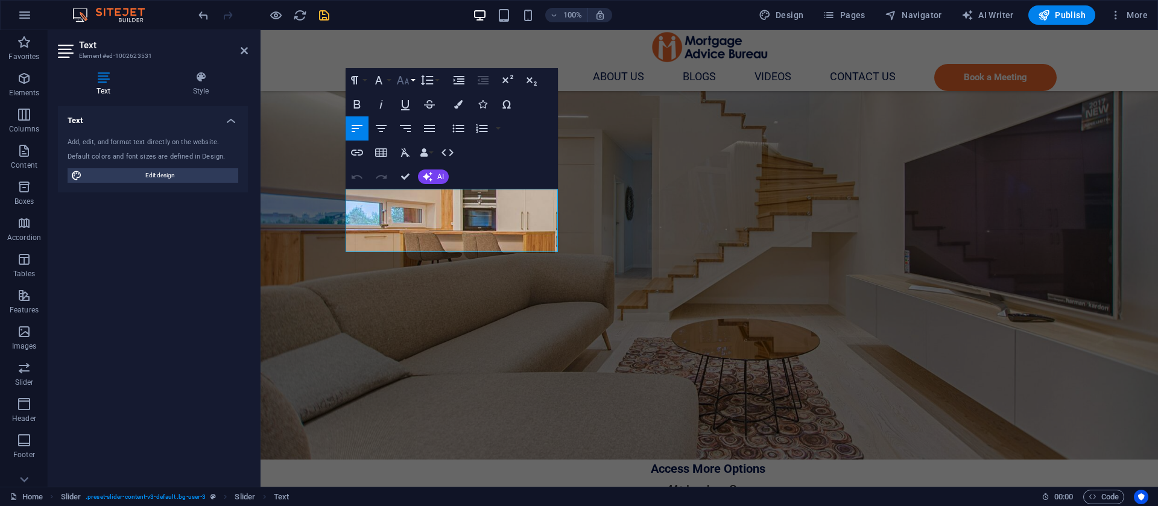
click at [407, 79] on icon "button" at bounding box center [402, 80] width 13 height 8
click at [418, 189] on link "14" at bounding box center [415, 194] width 43 height 18
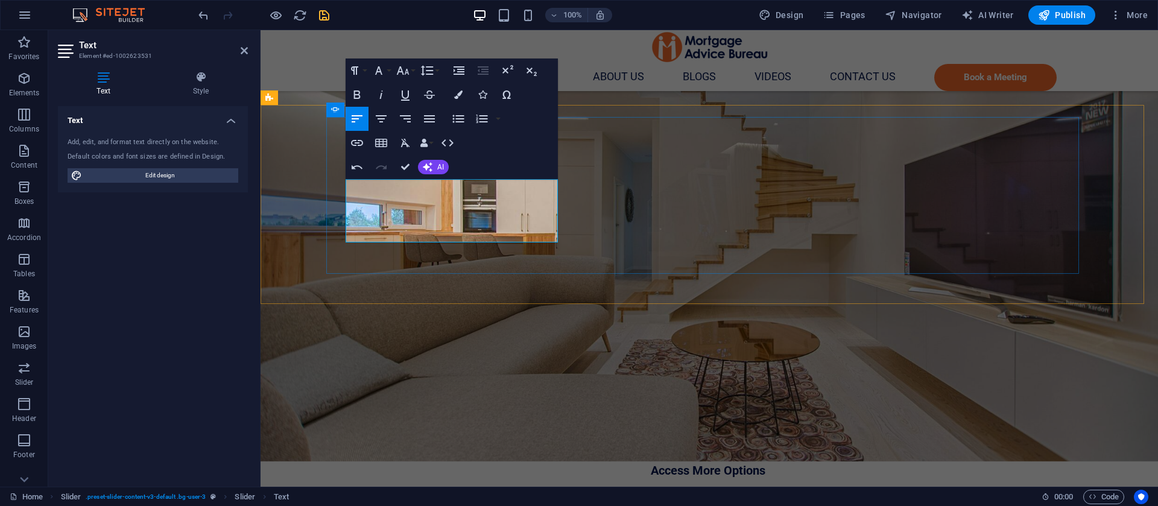
scroll to position [1479, 0]
click at [401, 67] on icon "button" at bounding box center [402, 70] width 13 height 8
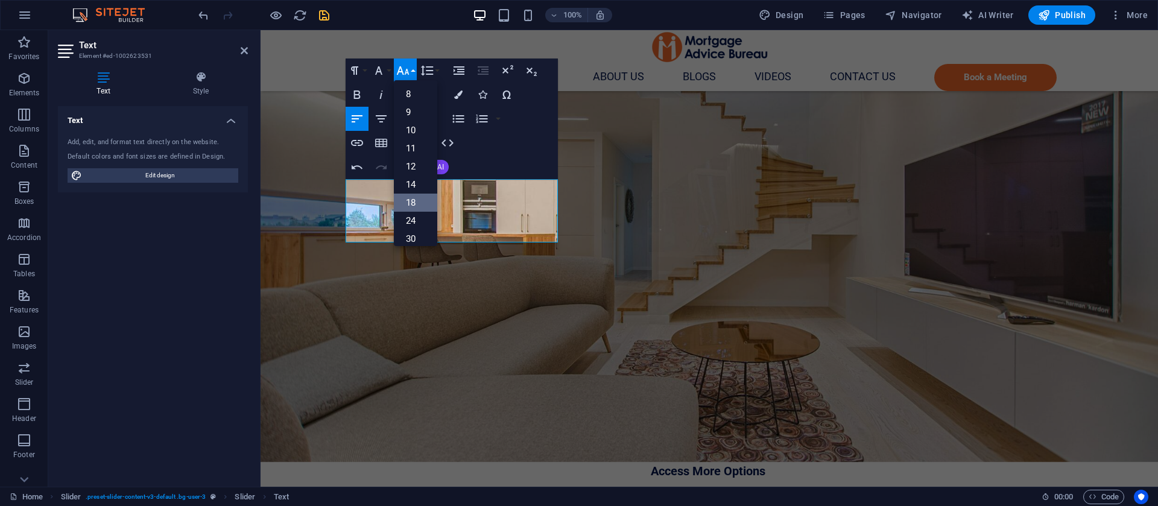
click at [415, 197] on link "18" at bounding box center [415, 203] width 43 height 18
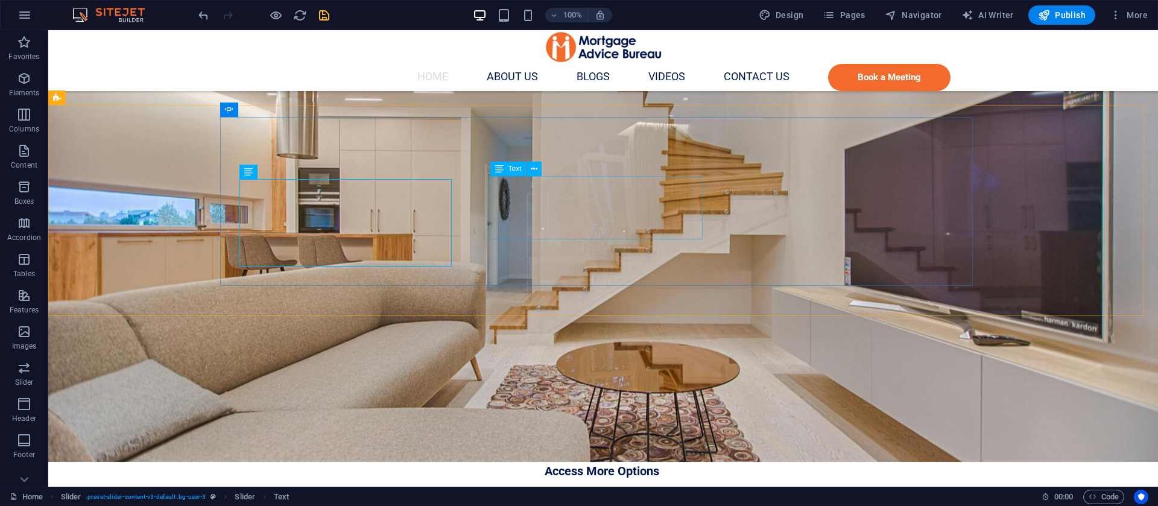
click at [547, 171] on div "Text" at bounding box center [520, 169] width 59 height 15
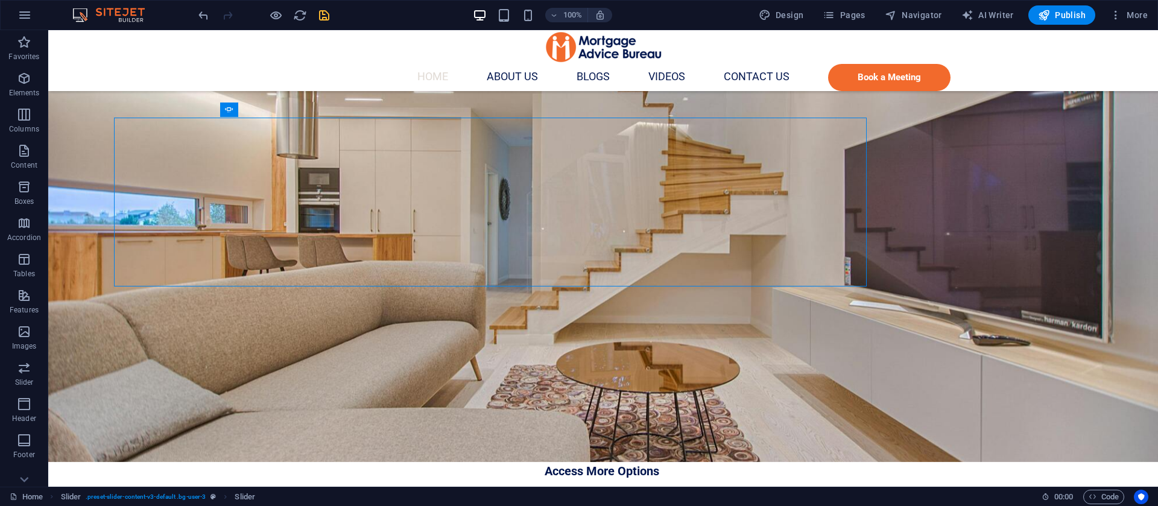
scroll to position [1478, 0]
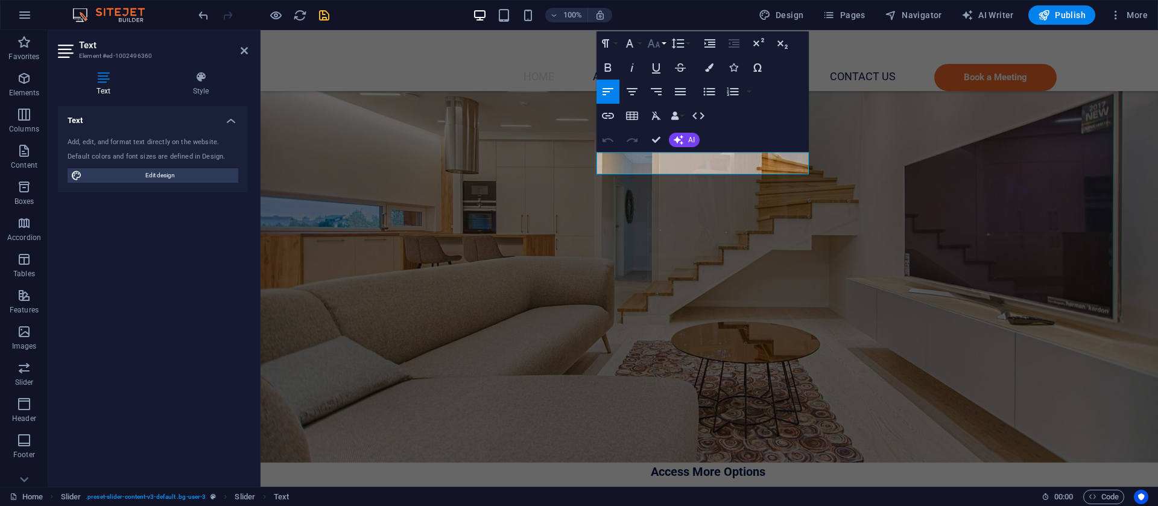
click at [663, 43] on button "Font Size" at bounding box center [656, 43] width 23 height 24
click at [678, 176] on link "18" at bounding box center [666, 176] width 43 height 18
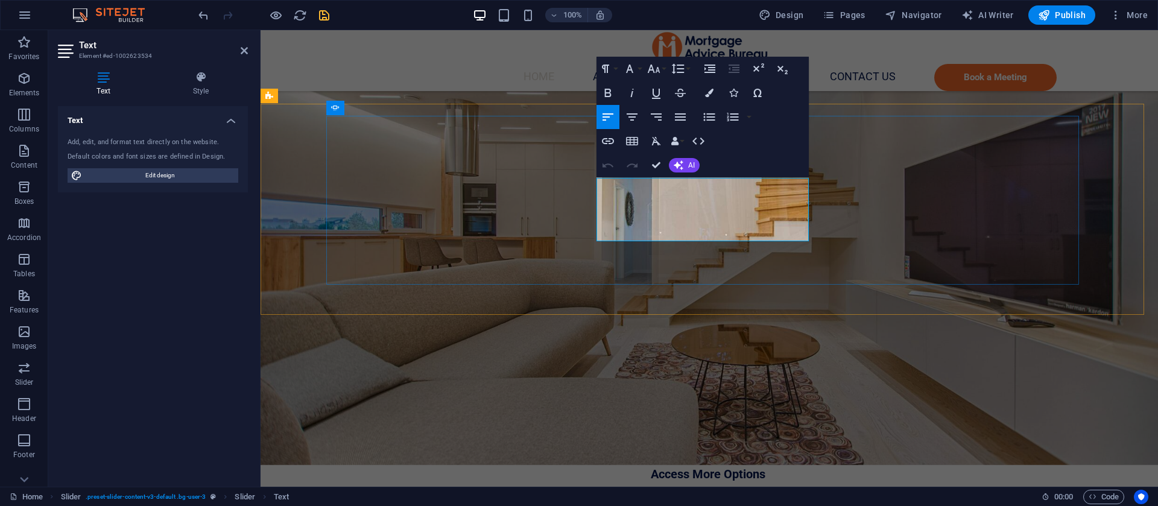
scroll to position [1475, 0]
click at [654, 72] on icon "button" at bounding box center [653, 69] width 13 height 8
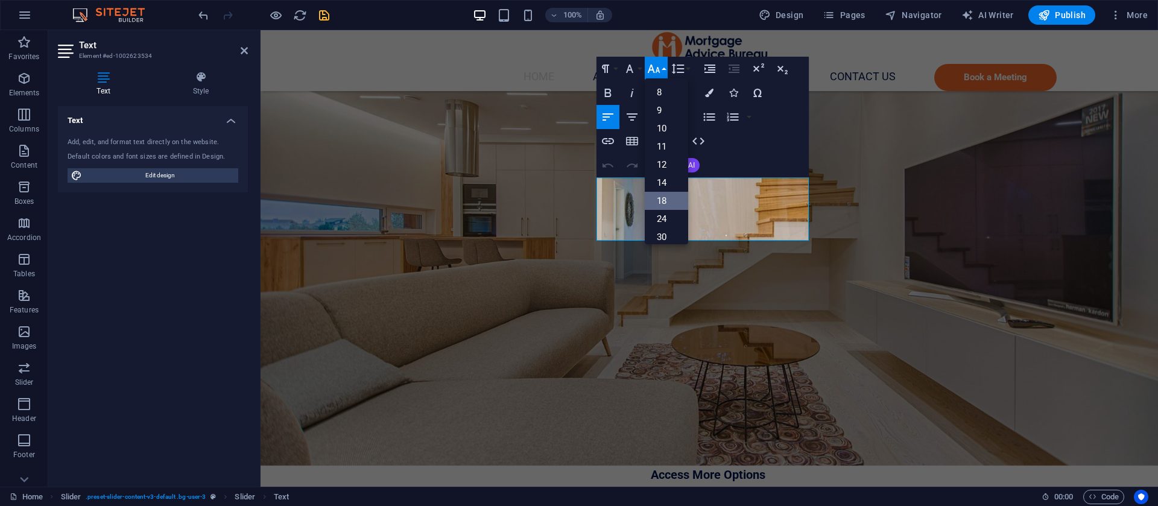
click at [664, 199] on link "18" at bounding box center [666, 201] width 43 height 18
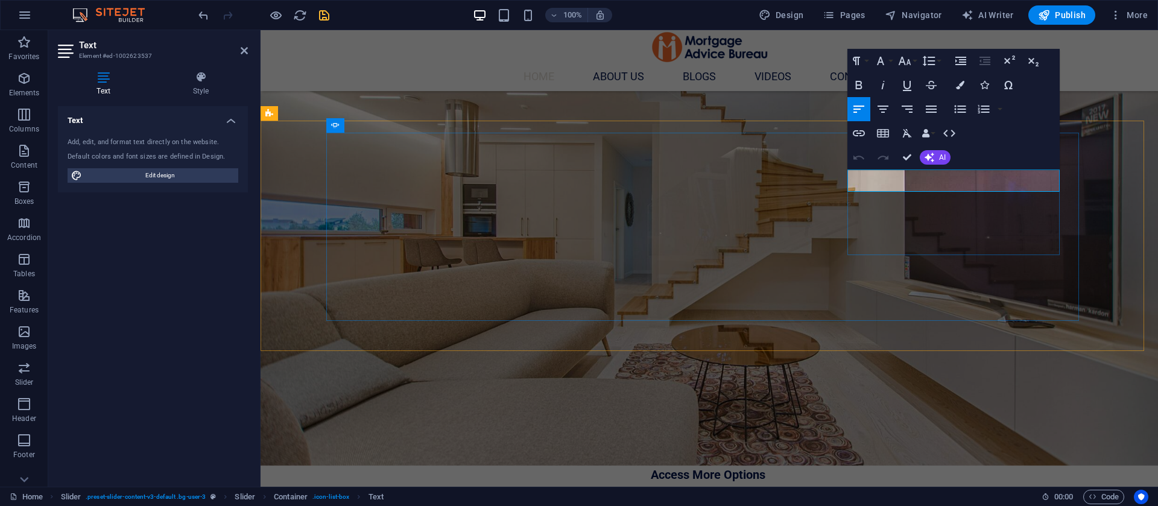
click at [905, 63] on icon "button" at bounding box center [904, 61] width 13 height 8
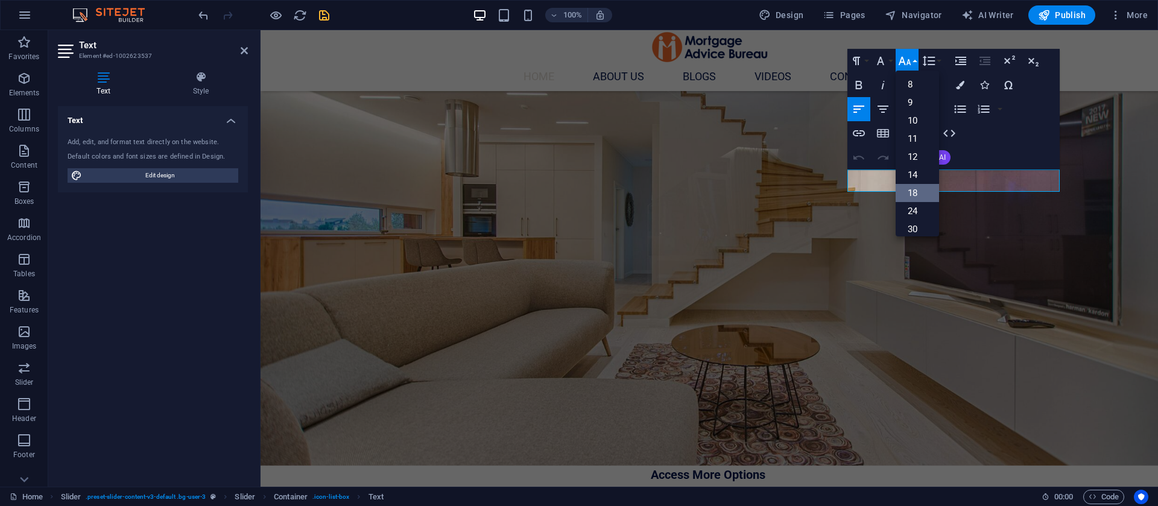
click at [914, 197] on link "18" at bounding box center [917, 193] width 43 height 18
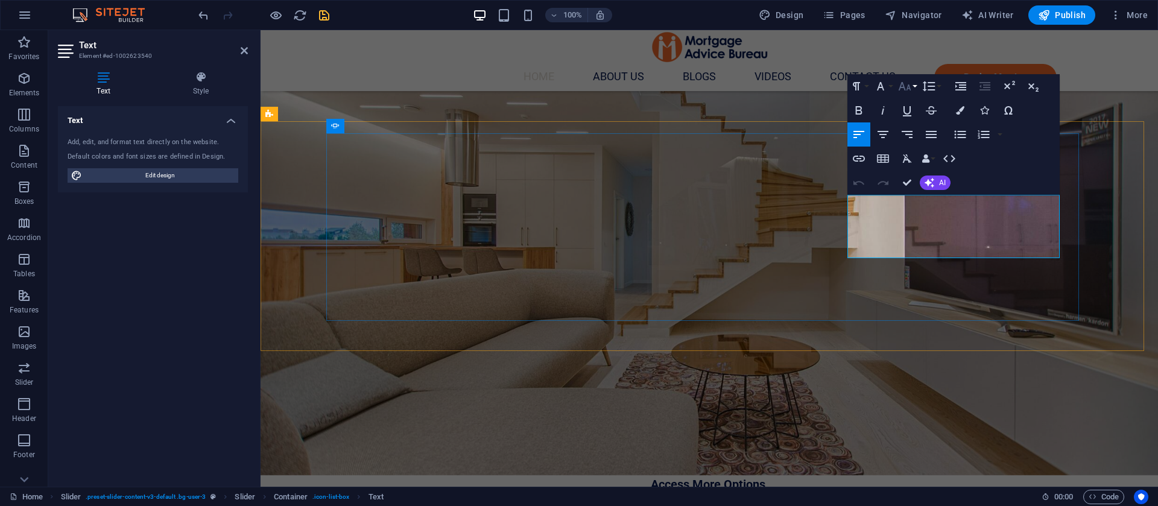
scroll to position [1463, 0]
click at [903, 84] on icon "button" at bounding box center [904, 86] width 13 height 8
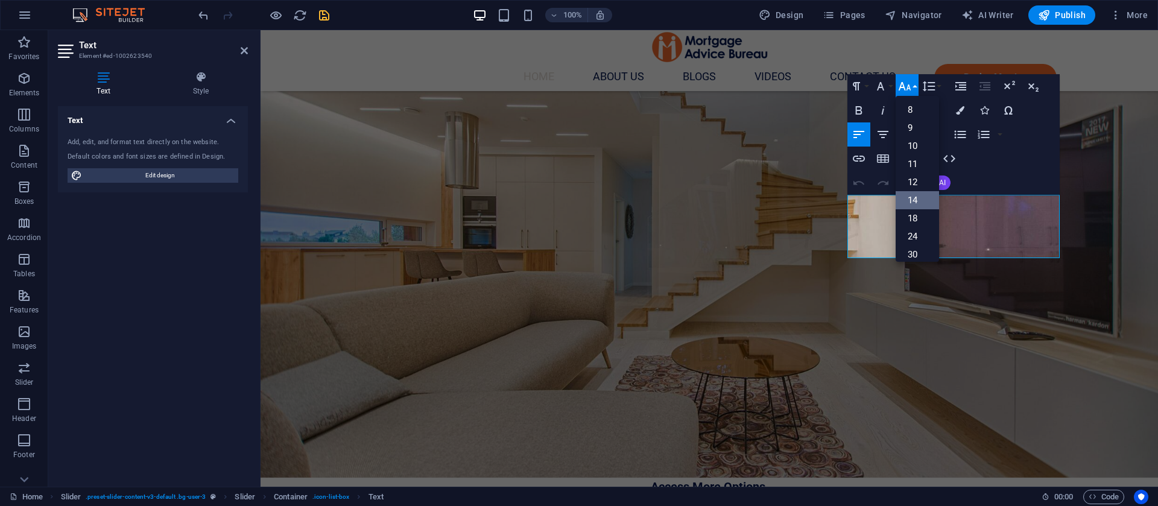
click at [918, 205] on link "14" at bounding box center [917, 200] width 43 height 18
click at [912, 79] on button "Font Size" at bounding box center [907, 86] width 23 height 24
click at [917, 123] on link "18" at bounding box center [917, 121] width 43 height 18
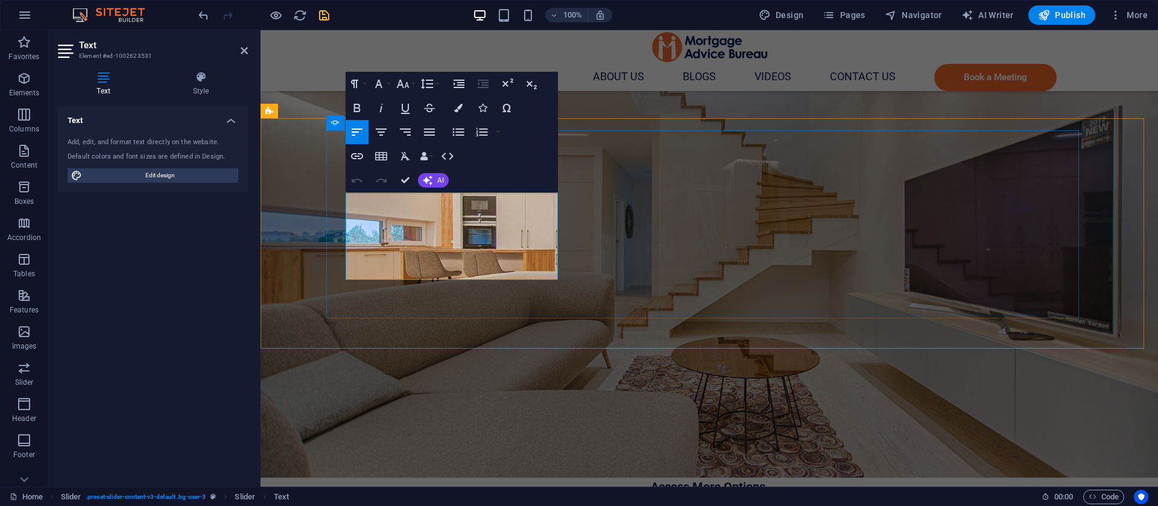
click at [465, 109] on button "Colors" at bounding box center [458, 108] width 23 height 24
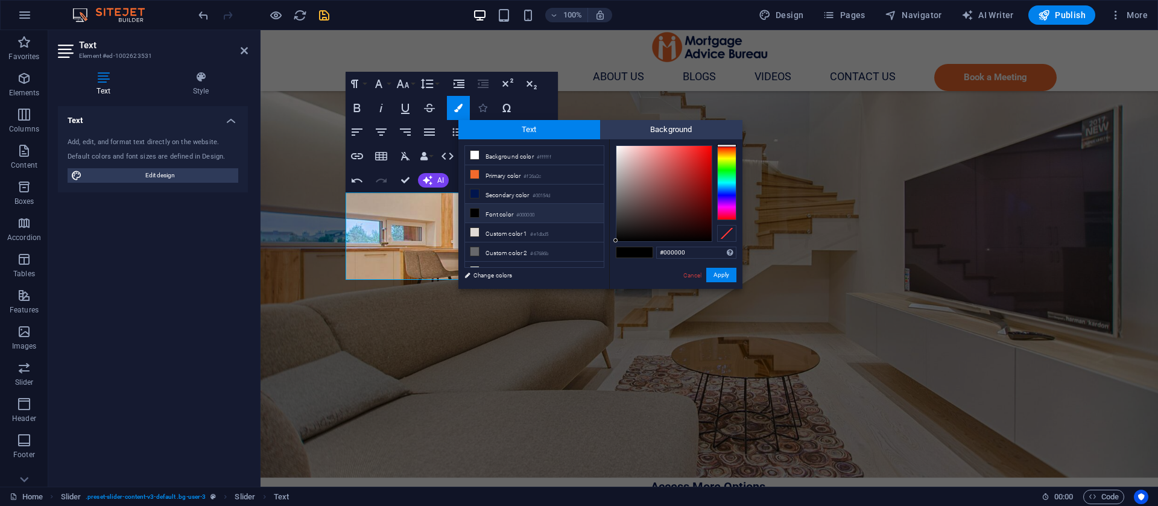
click at [494, 108] on button "Icons" at bounding box center [482, 108] width 23 height 24
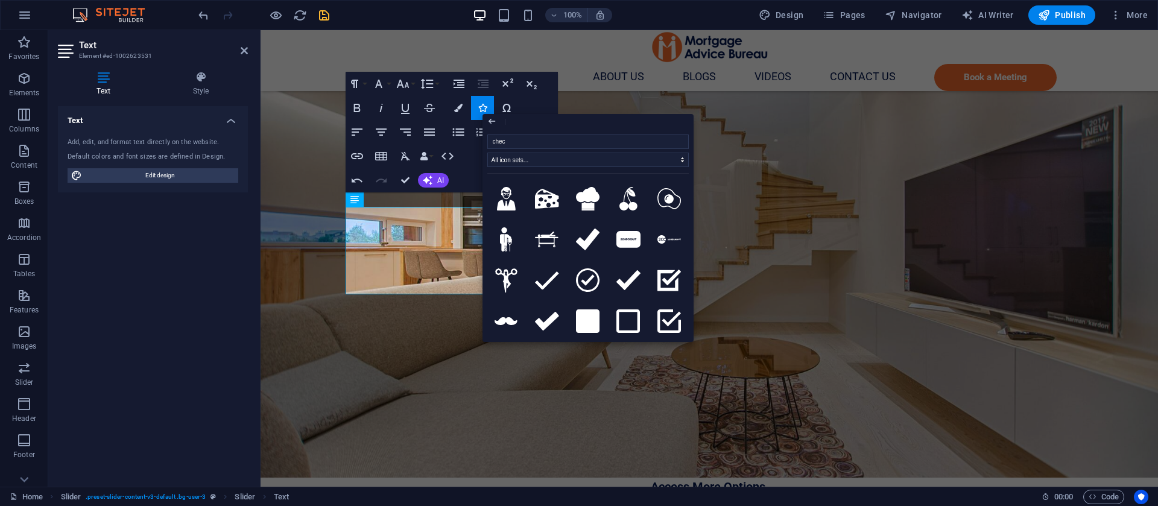
type input "check"
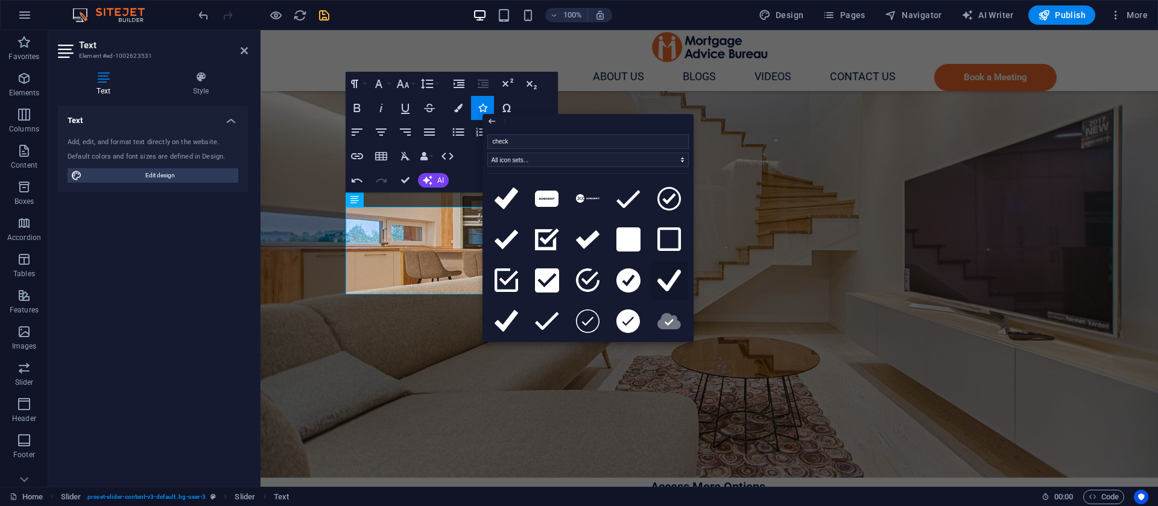
click at [678, 284] on icon at bounding box center [670, 281] width 24 height 22
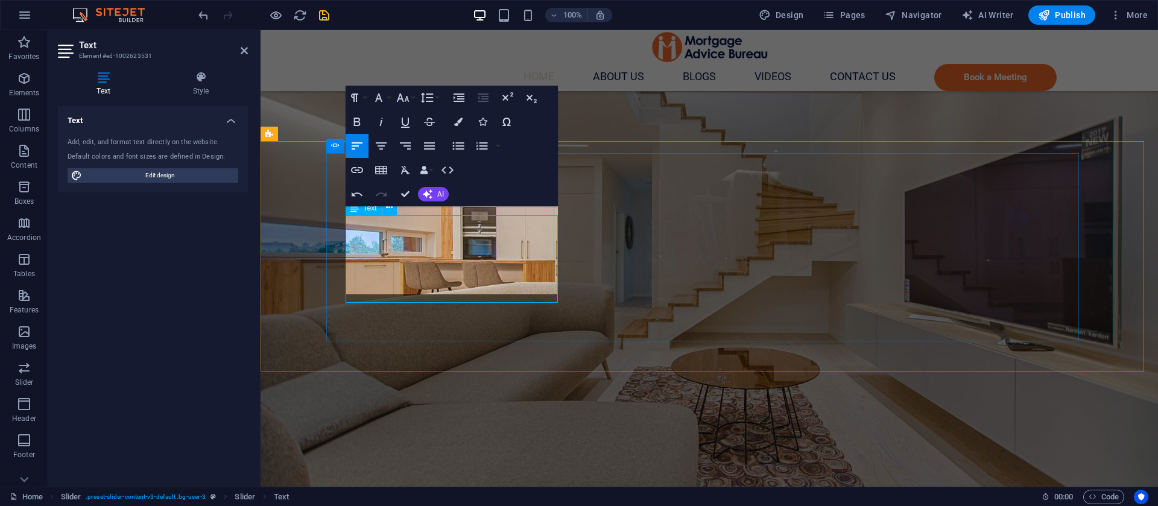
scroll to position [1452, 0]
click at [398, 105] on button "Font Size" at bounding box center [405, 98] width 23 height 24
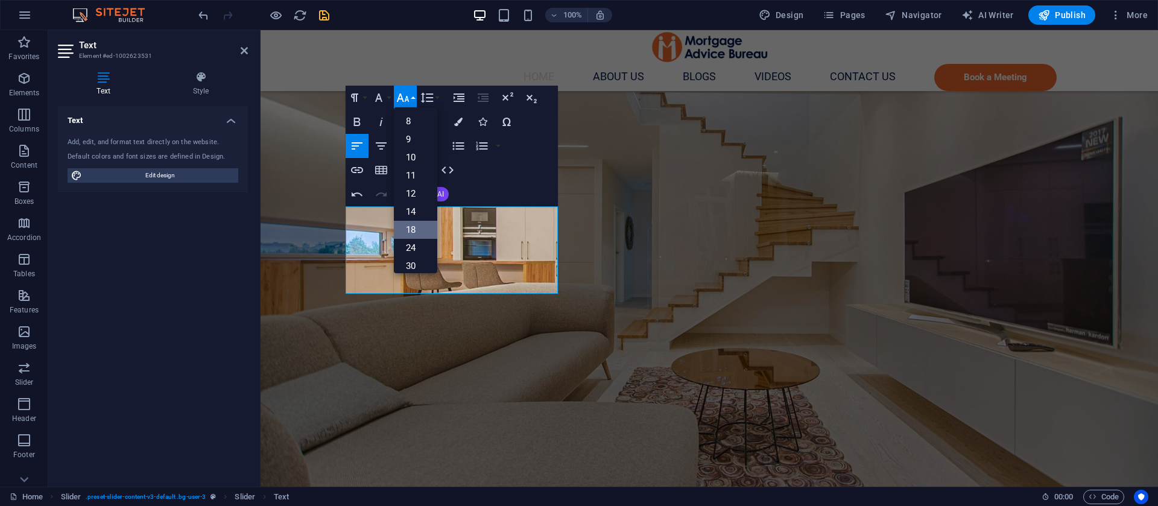
click at [413, 233] on link "18" at bounding box center [415, 230] width 43 height 18
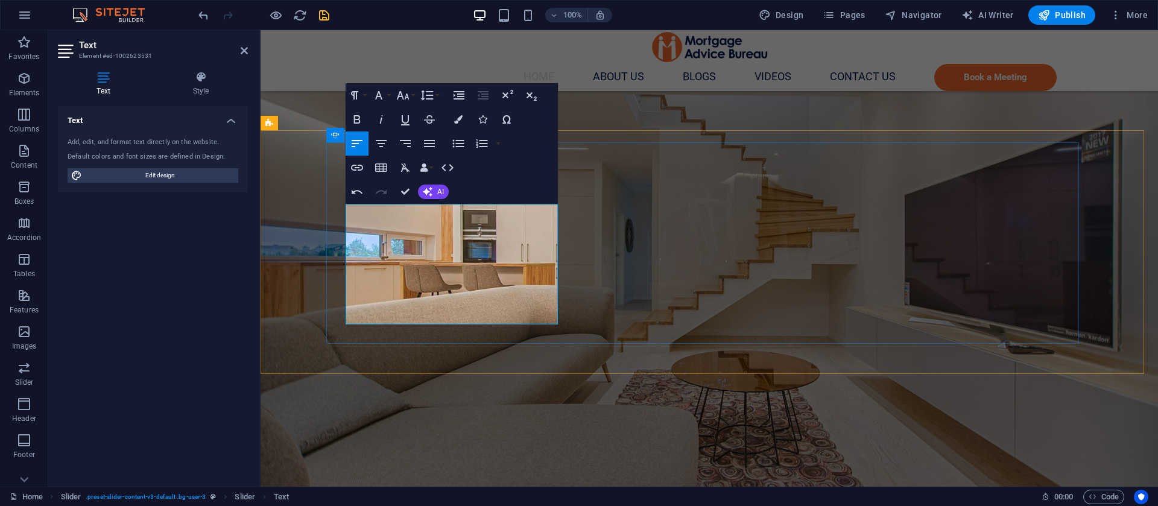
scroll to position [1449, 0]
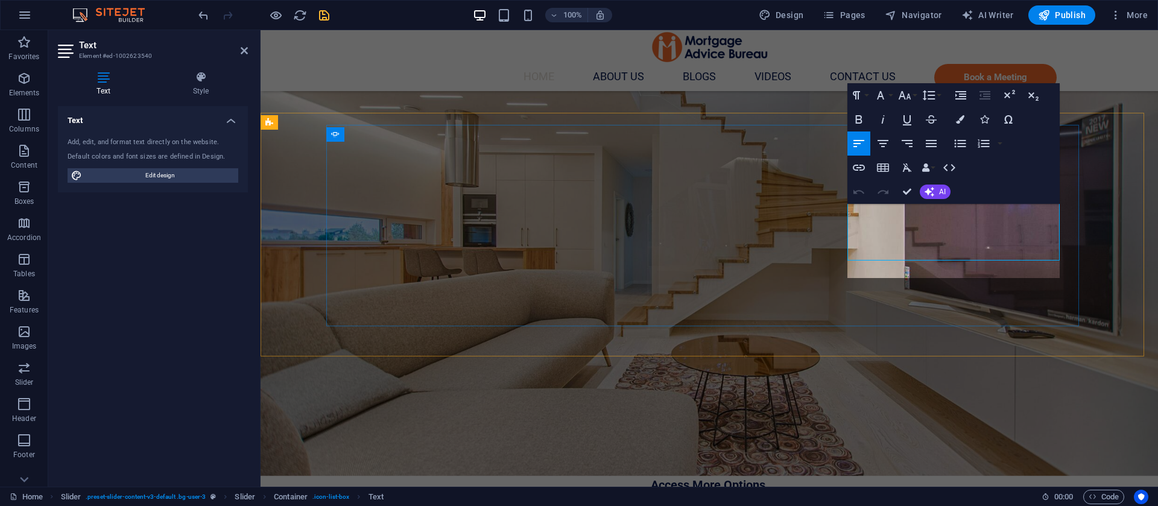
scroll to position [1466, 0]
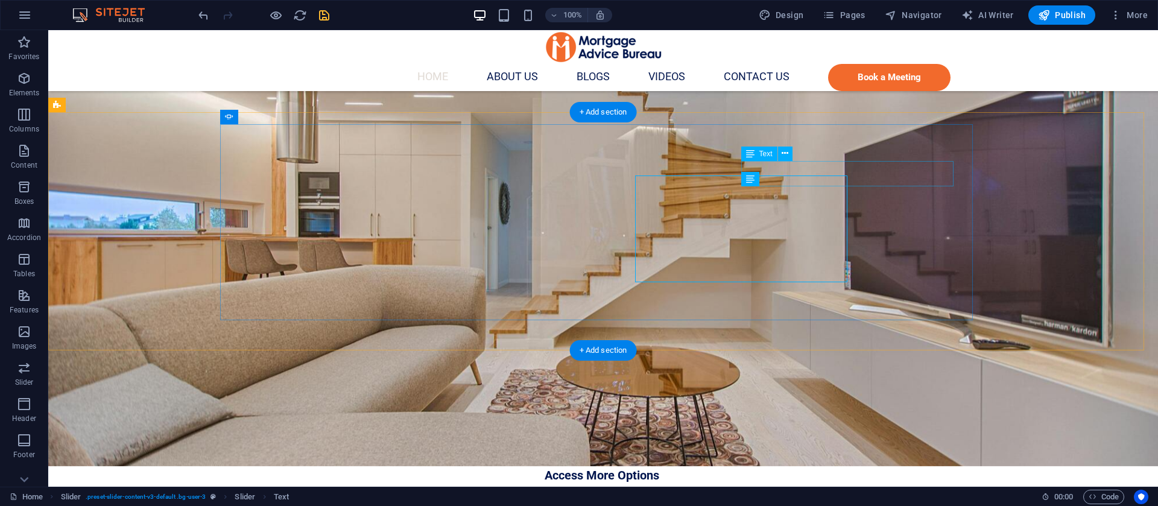
scroll to position [1477, 0]
